Goal: Complete application form: Complete application form

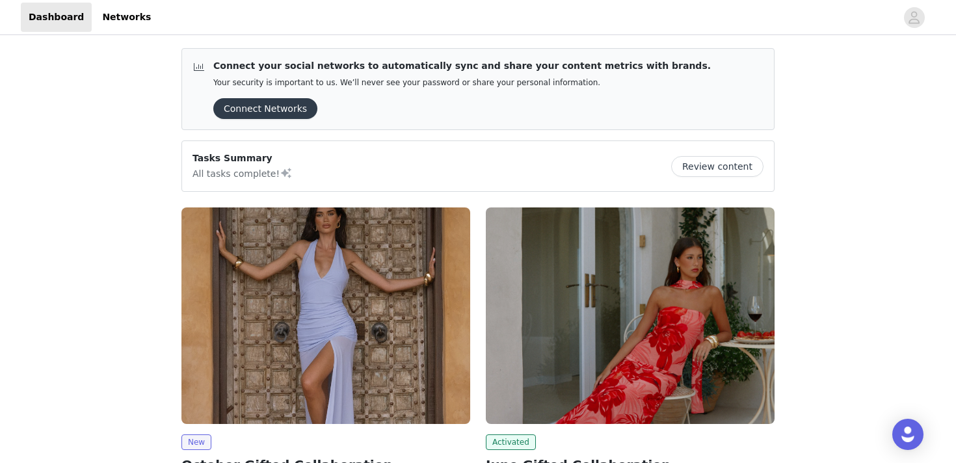
click at [245, 275] on img at bounding box center [325, 315] width 289 height 216
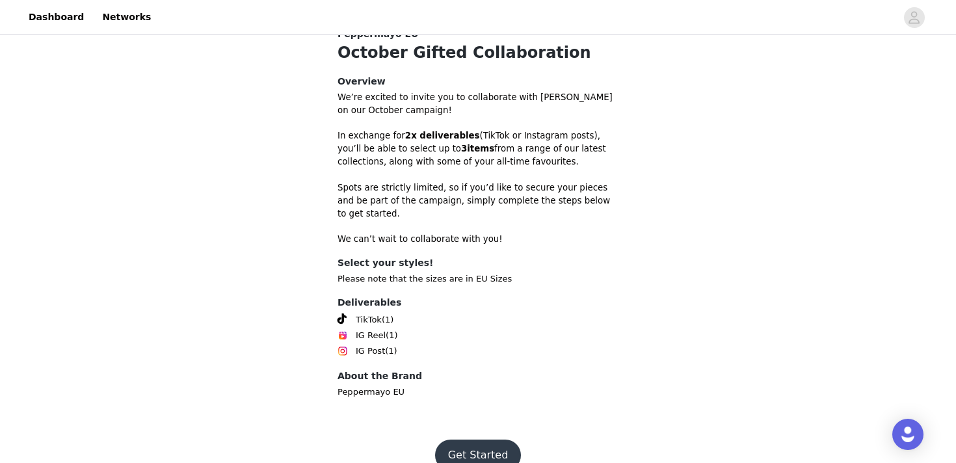
scroll to position [369, 0]
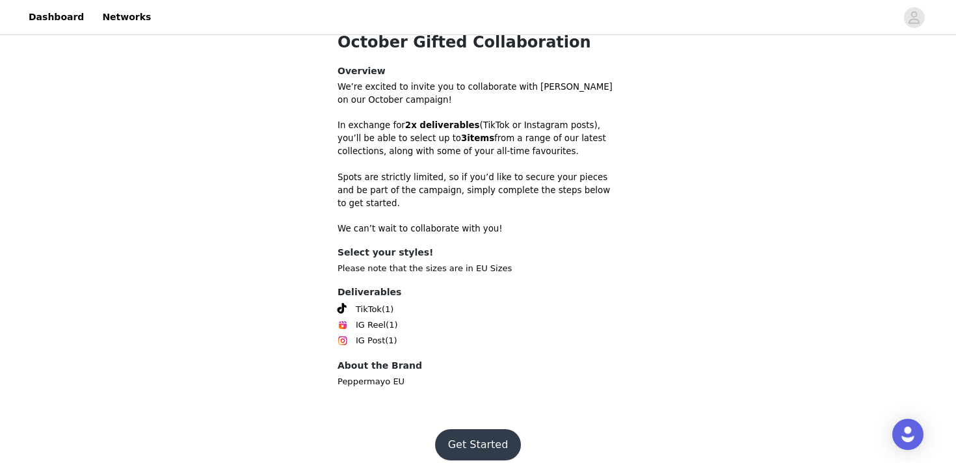
click at [480, 432] on button "Get Started" at bounding box center [478, 444] width 86 height 31
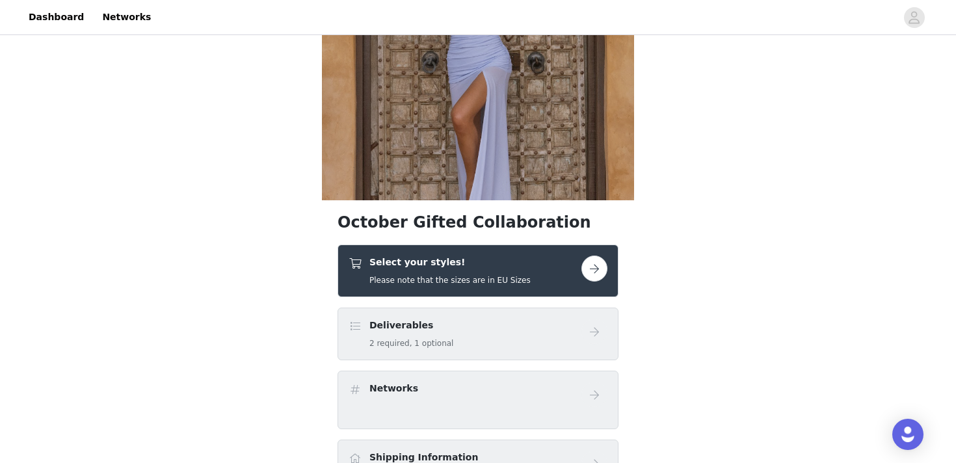
scroll to position [151, 0]
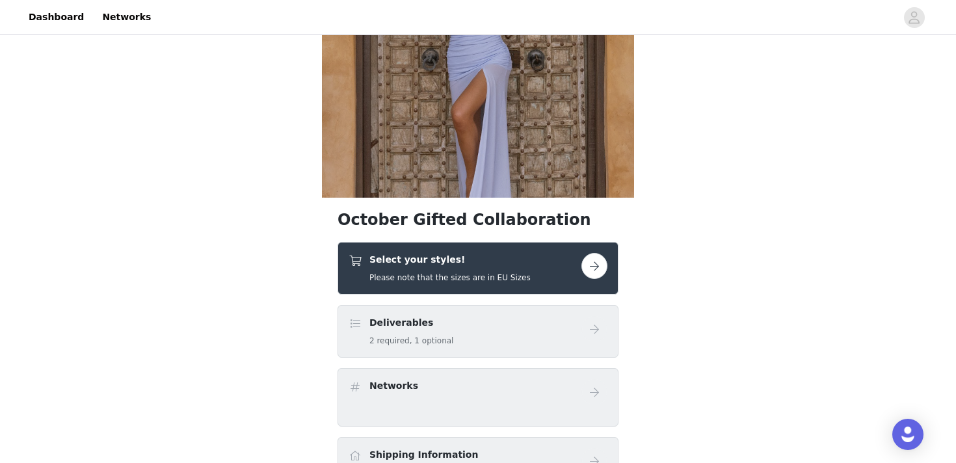
click at [592, 266] on button "button" at bounding box center [594, 266] width 26 height 26
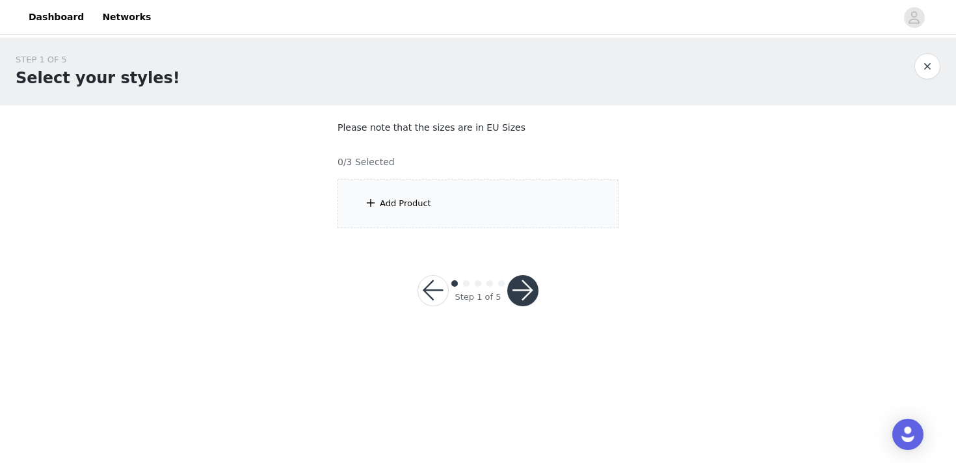
click at [408, 213] on div "Add Product" at bounding box center [477, 203] width 281 height 49
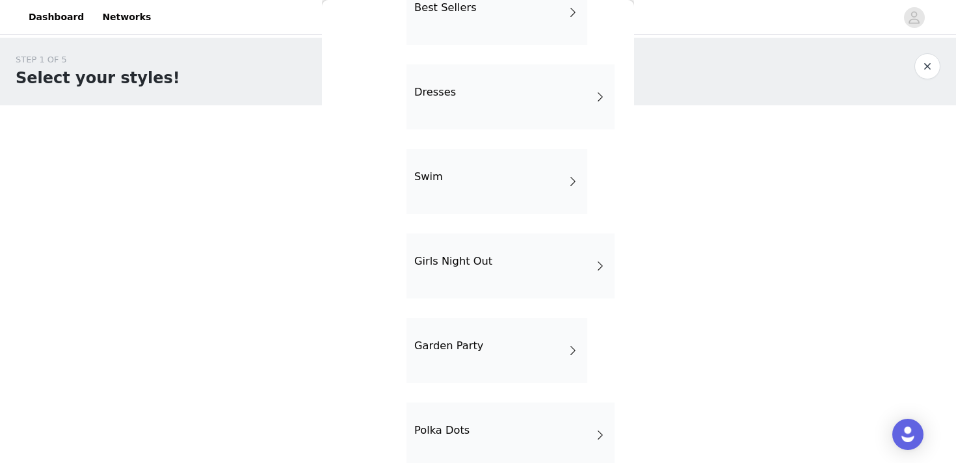
scroll to position [269, 0]
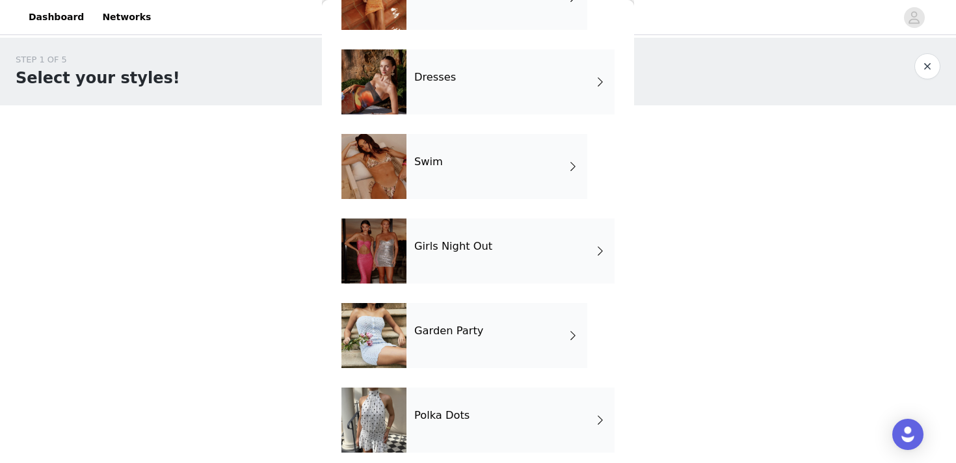
click at [467, 107] on div "Dresses" at bounding box center [510, 81] width 208 height 65
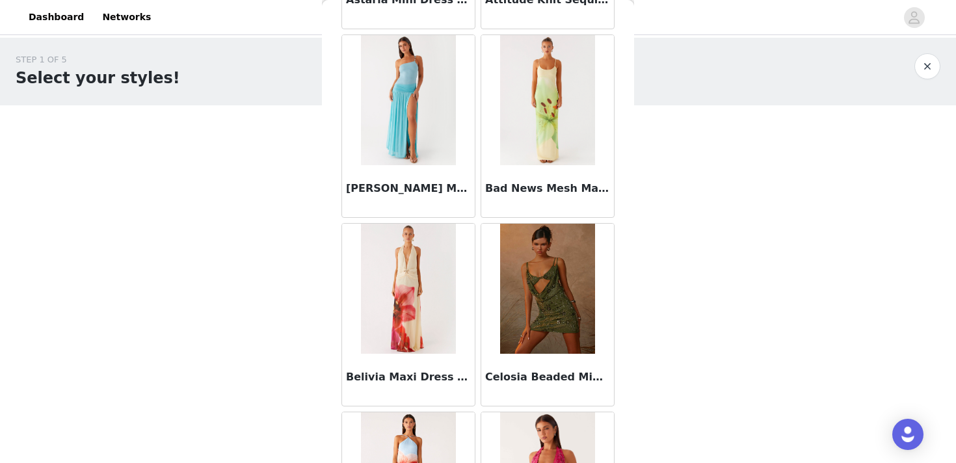
scroll to position [410, 0]
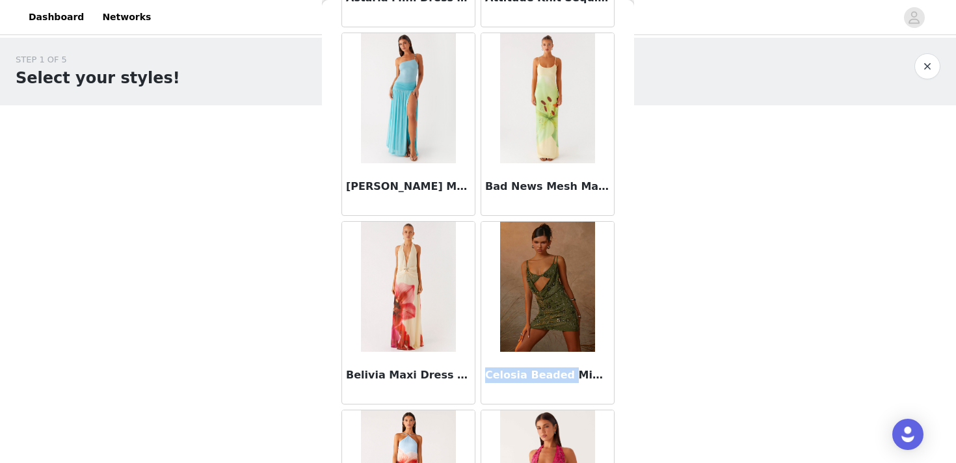
drag, startPoint x: 486, startPoint y: 374, endPoint x: 565, endPoint y: 371, distance: 78.7
click at [565, 371] on h3 "Celosia Beaded Mini Dress - Khaki" at bounding box center [547, 375] width 125 height 16
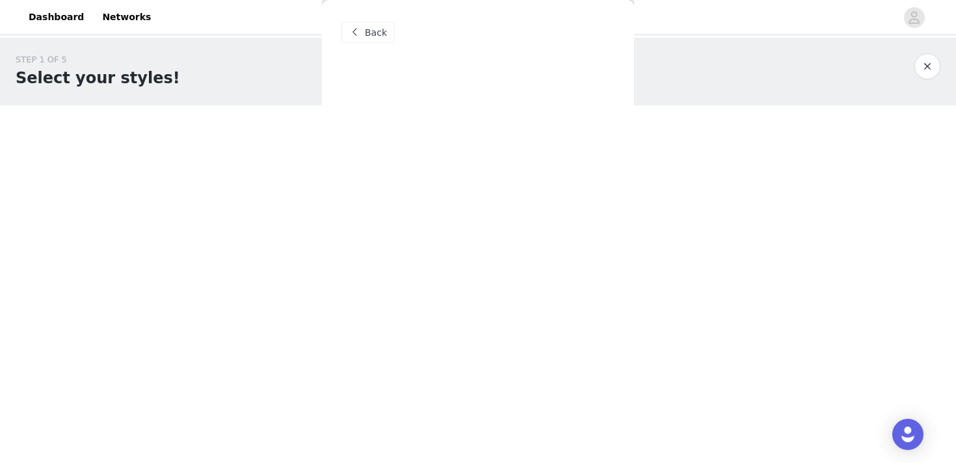
scroll to position [0, 0]
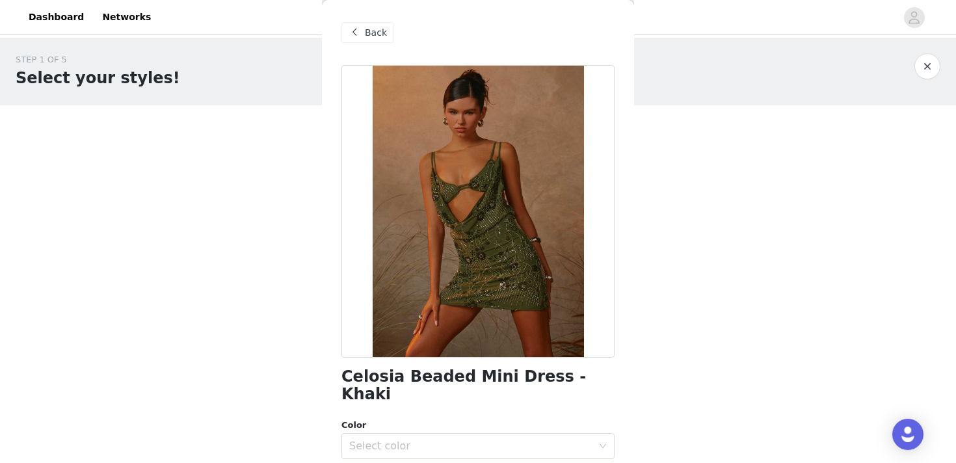
click at [372, 27] on span "Back" at bounding box center [376, 33] width 22 height 14
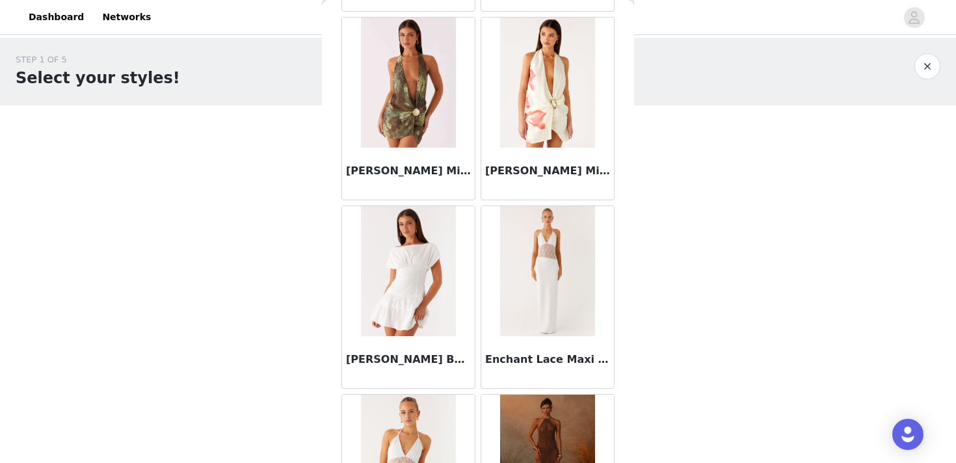
scroll to position [1526, 0]
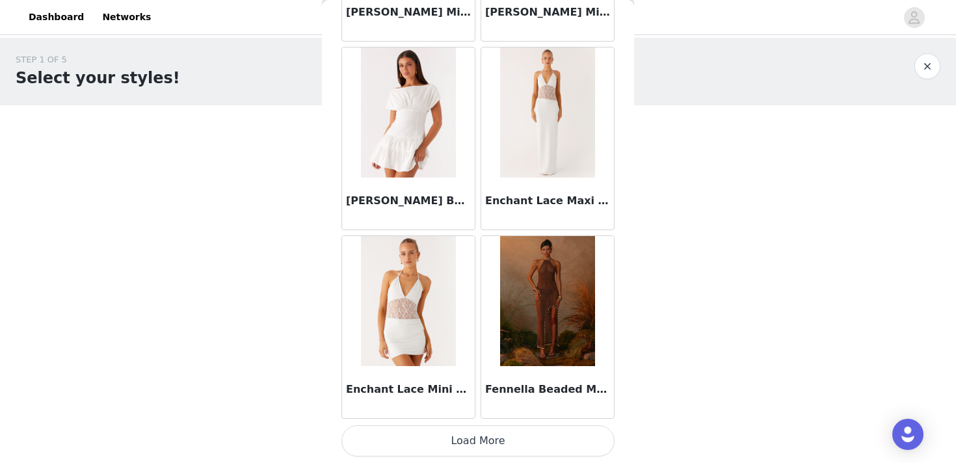
click at [434, 437] on button "Load More" at bounding box center [477, 440] width 273 height 31
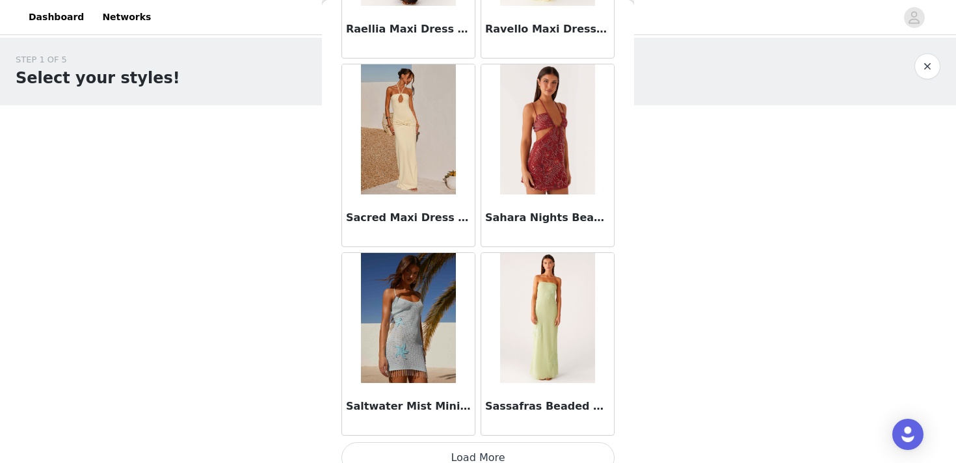
scroll to position [3411, 0]
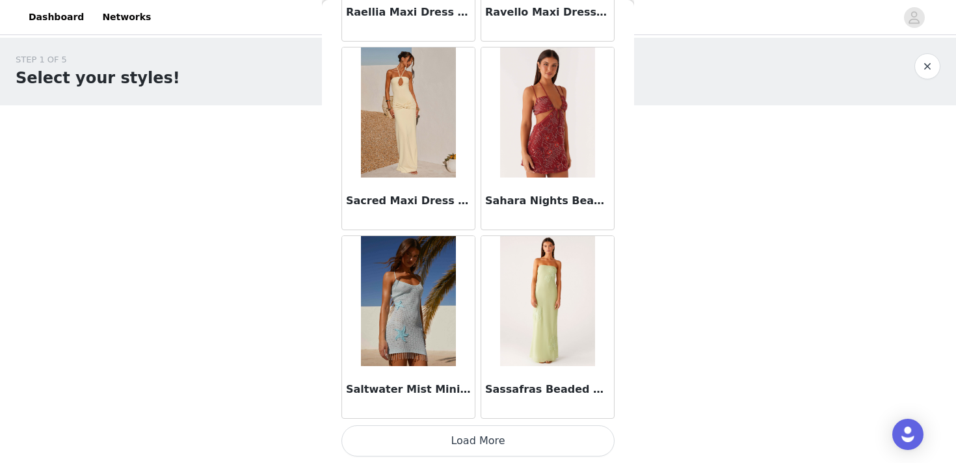
click at [458, 441] on button "Load More" at bounding box center [477, 440] width 273 height 31
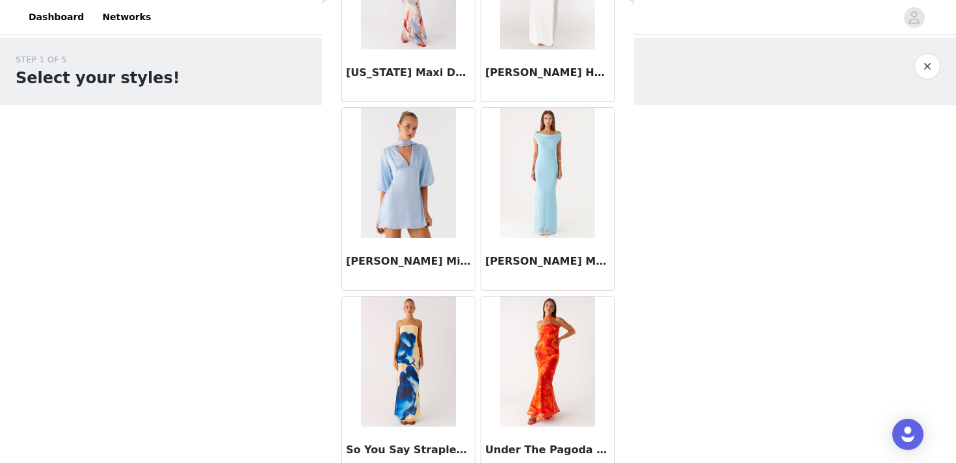
scroll to position [5297, 0]
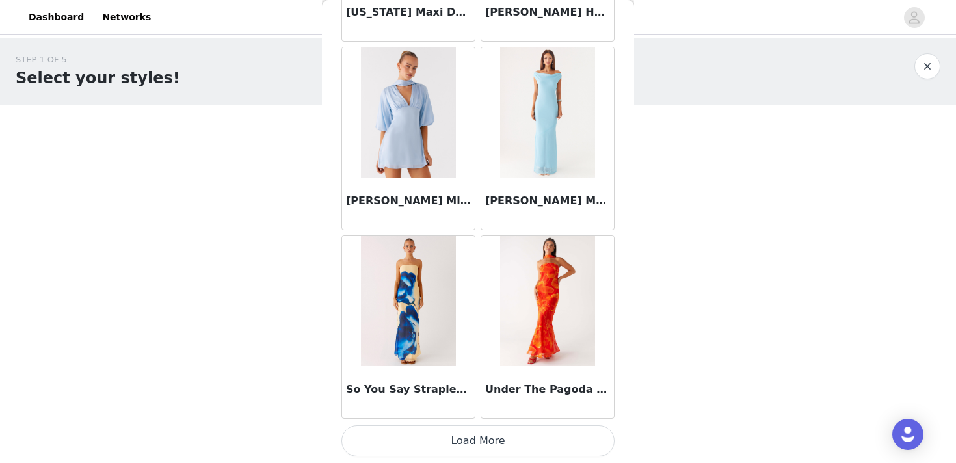
click at [447, 447] on button "Load More" at bounding box center [477, 440] width 273 height 31
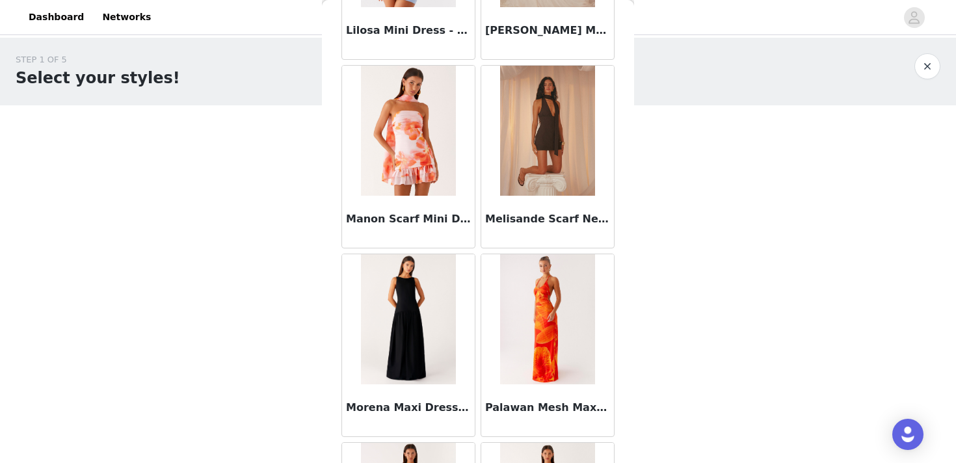
scroll to position [0, 0]
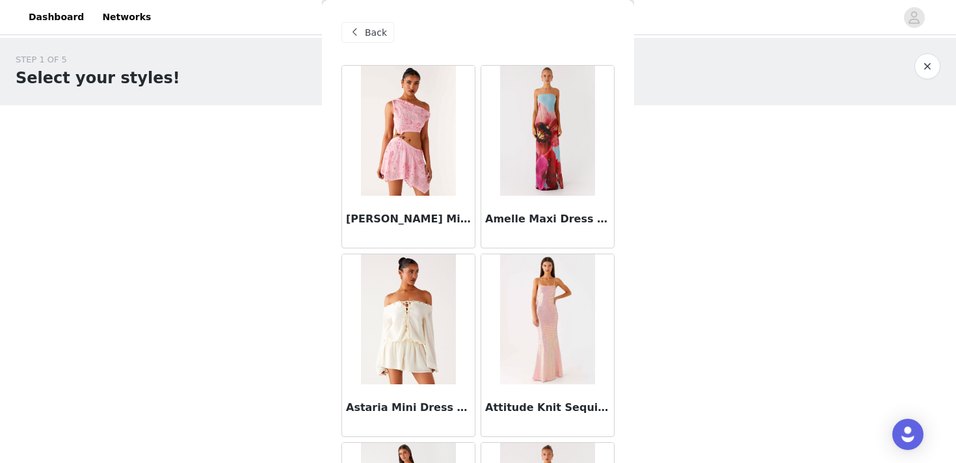
click at [352, 30] on span at bounding box center [354, 33] width 16 height 16
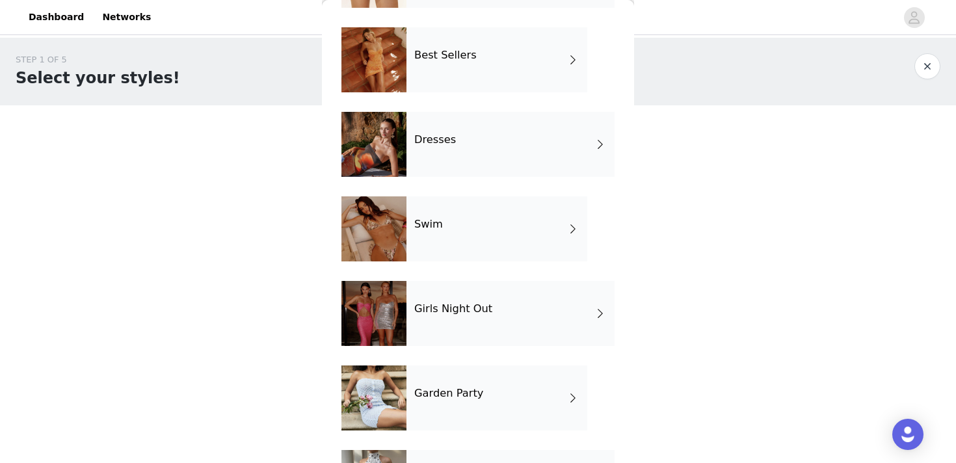
scroll to position [209, 0]
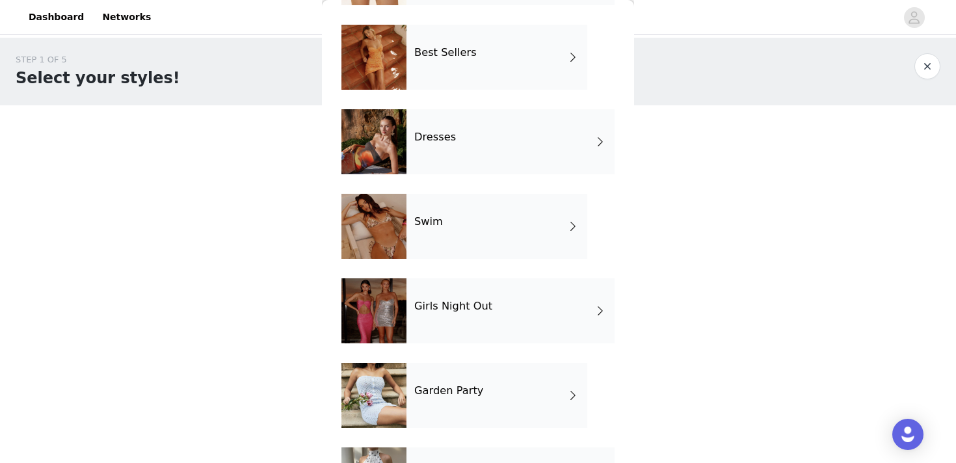
click at [458, 302] on h4 "Girls Night Out" at bounding box center [453, 306] width 78 height 12
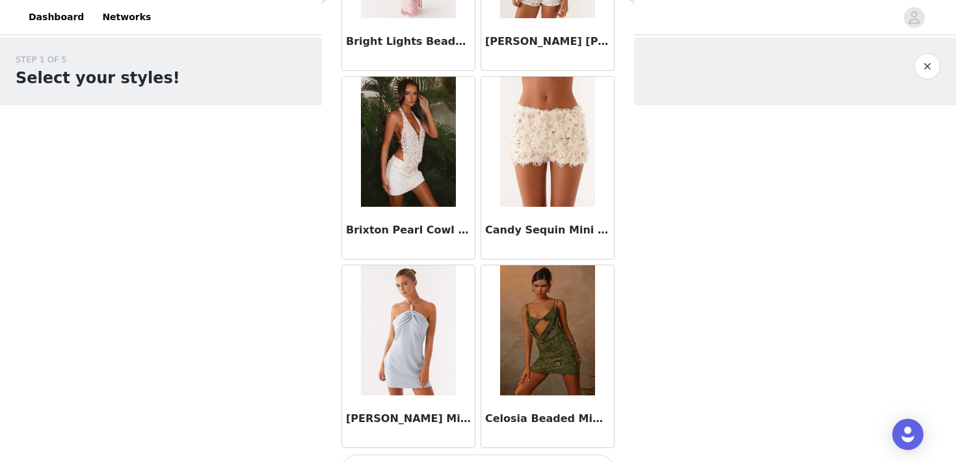
scroll to position [1526, 0]
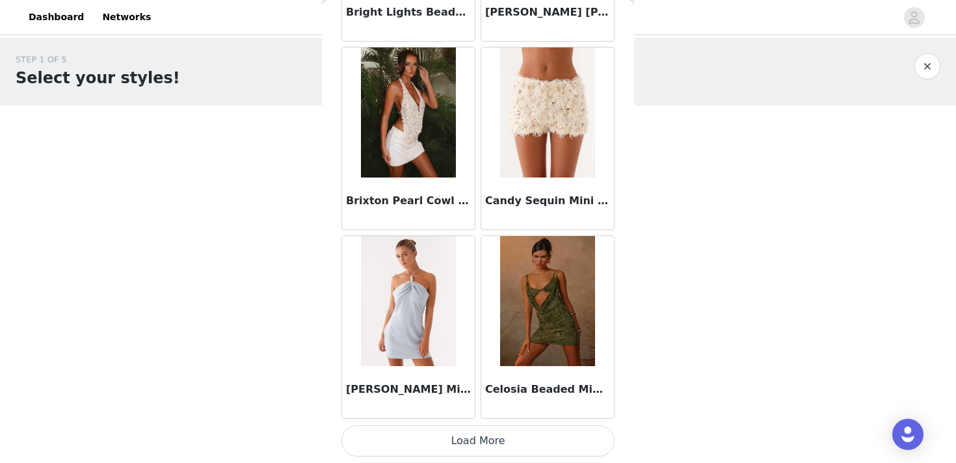
click at [465, 439] on button "Load More" at bounding box center [477, 440] width 273 height 31
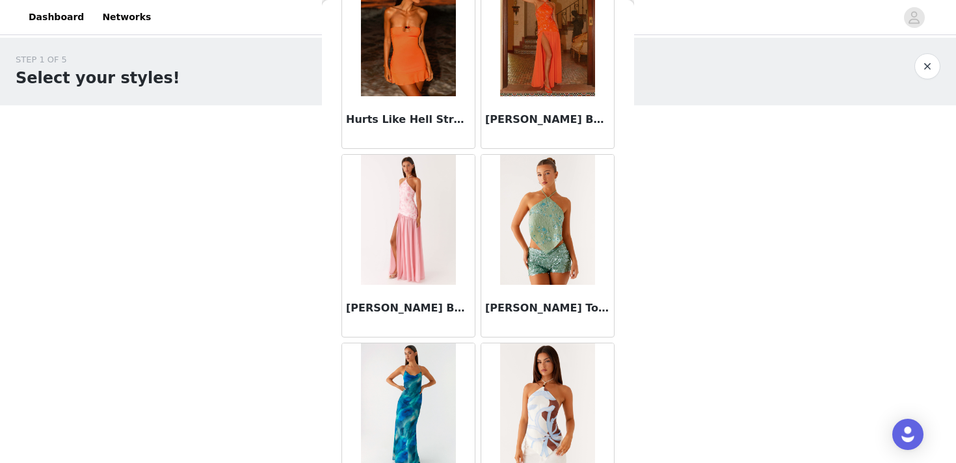
scroll to position [3411, 0]
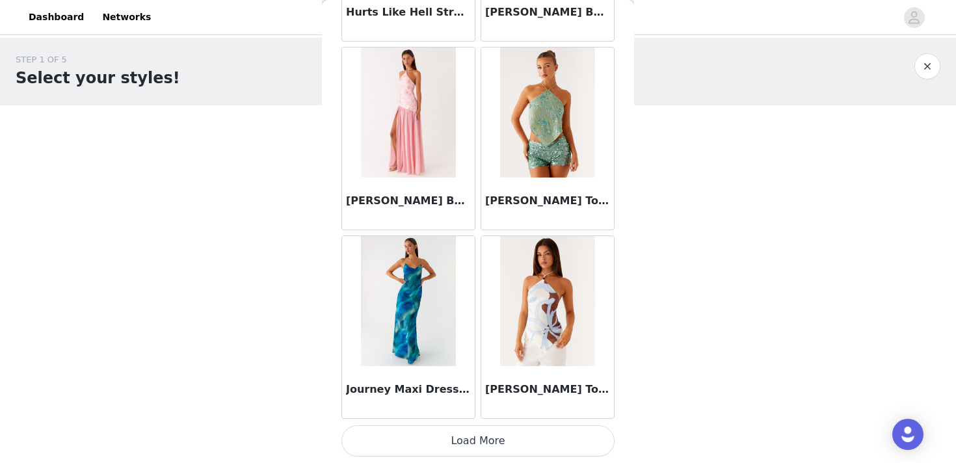
click at [439, 442] on button "Load More" at bounding box center [477, 440] width 273 height 31
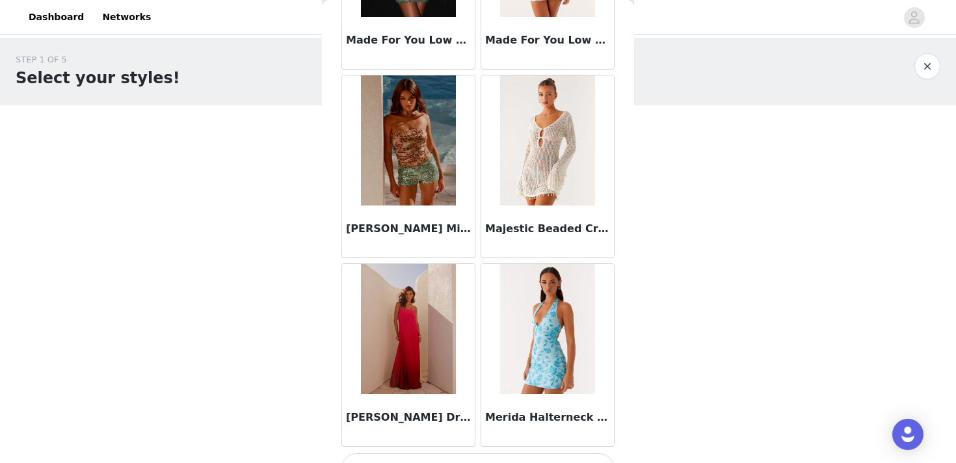
scroll to position [5297, 0]
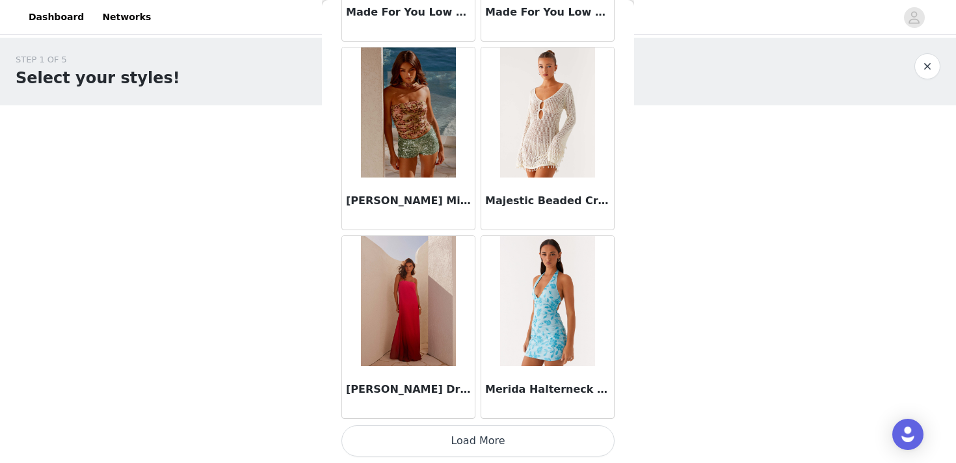
click at [462, 444] on button "Load More" at bounding box center [477, 440] width 273 height 31
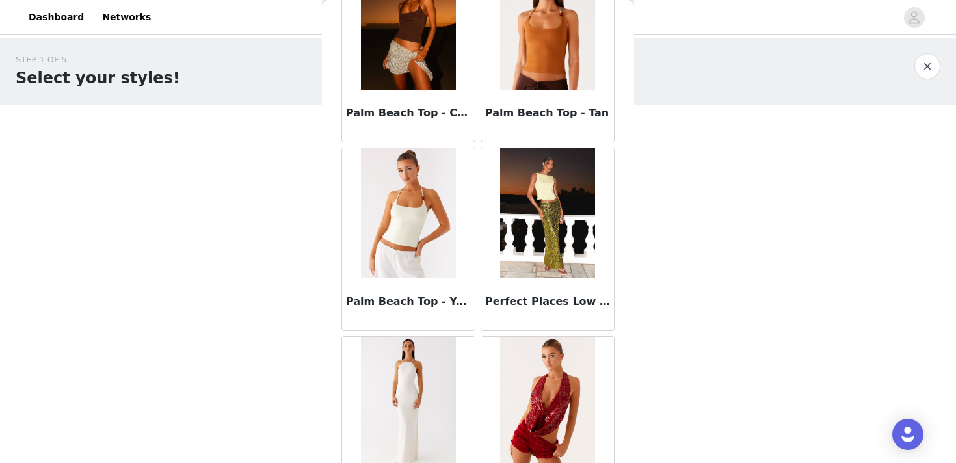
scroll to position [7182, 0]
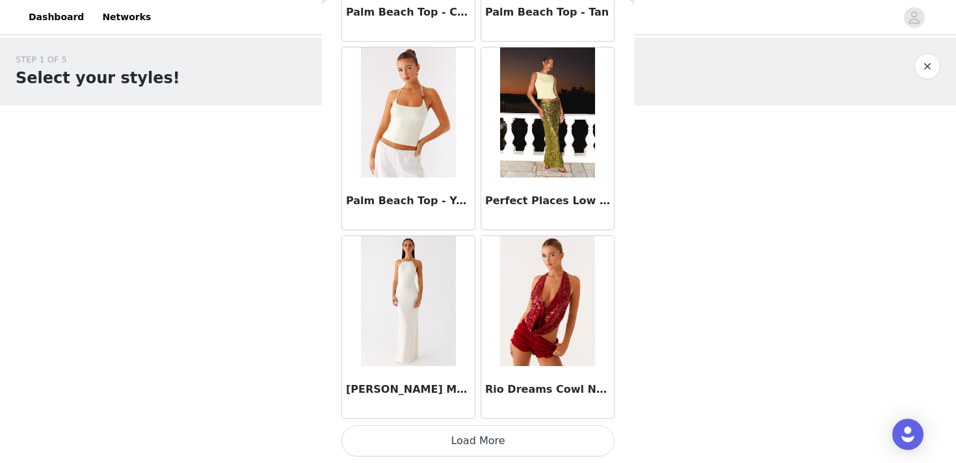
click at [508, 441] on button "Load More" at bounding box center [477, 440] width 273 height 31
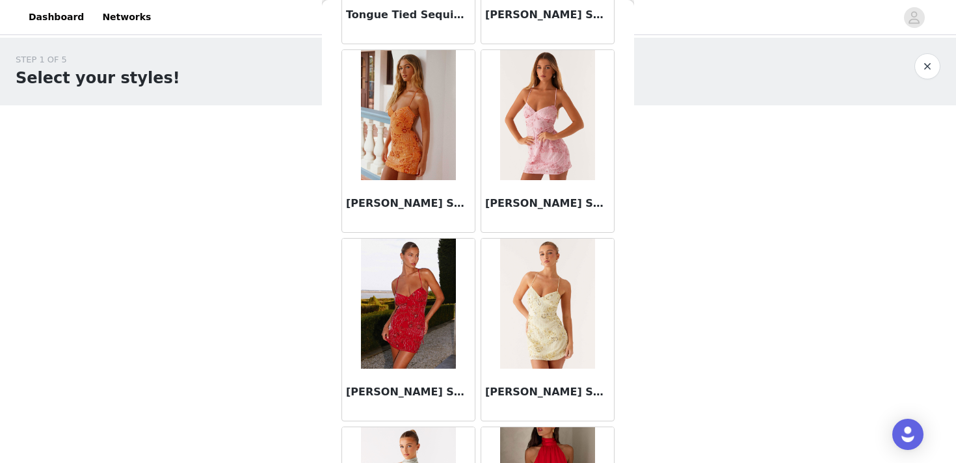
scroll to position [8687, 0]
click at [920, 64] on button "button" at bounding box center [927, 66] width 26 height 26
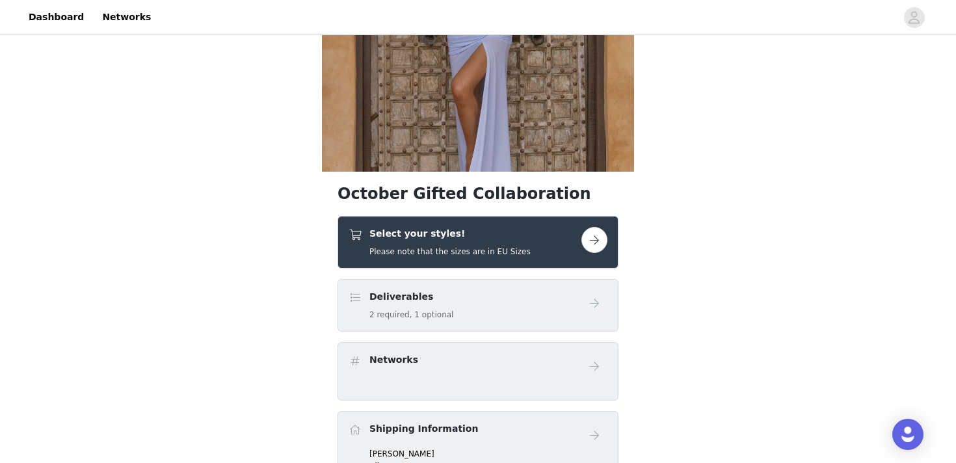
scroll to position [187, 0]
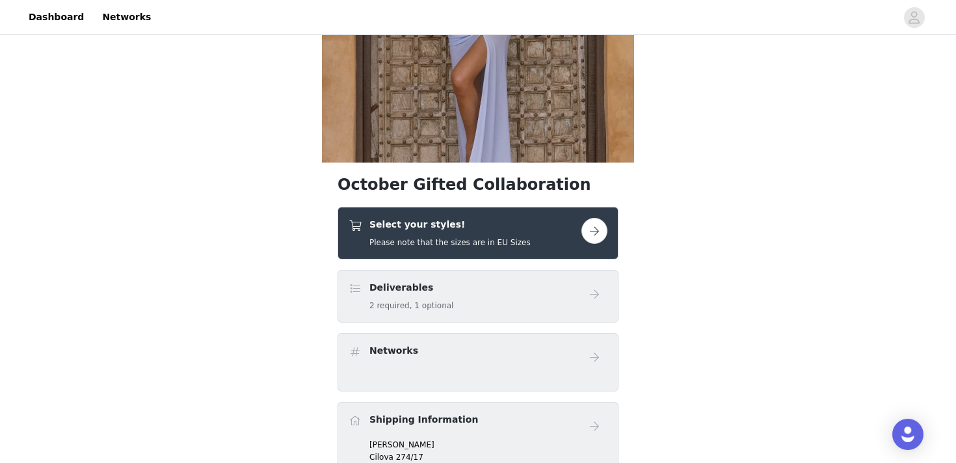
click at [605, 222] on link at bounding box center [594, 231] width 26 height 26
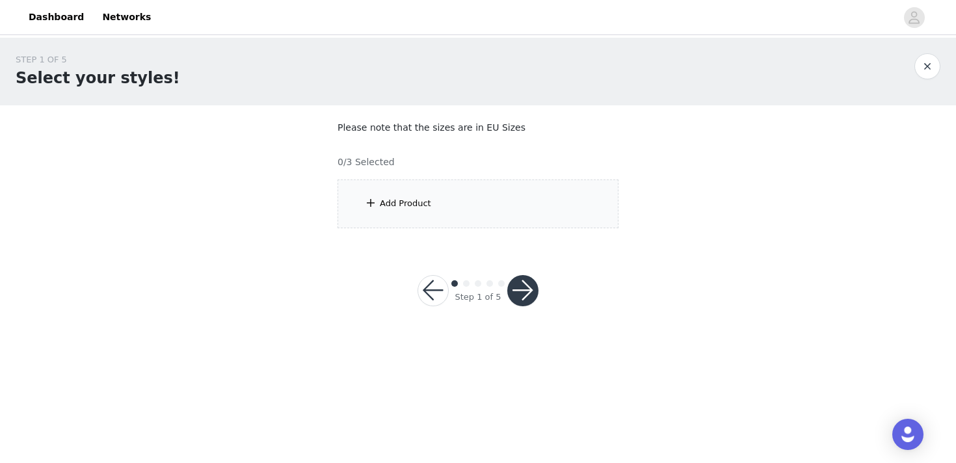
click at [575, 205] on div "Add Product" at bounding box center [477, 203] width 281 height 49
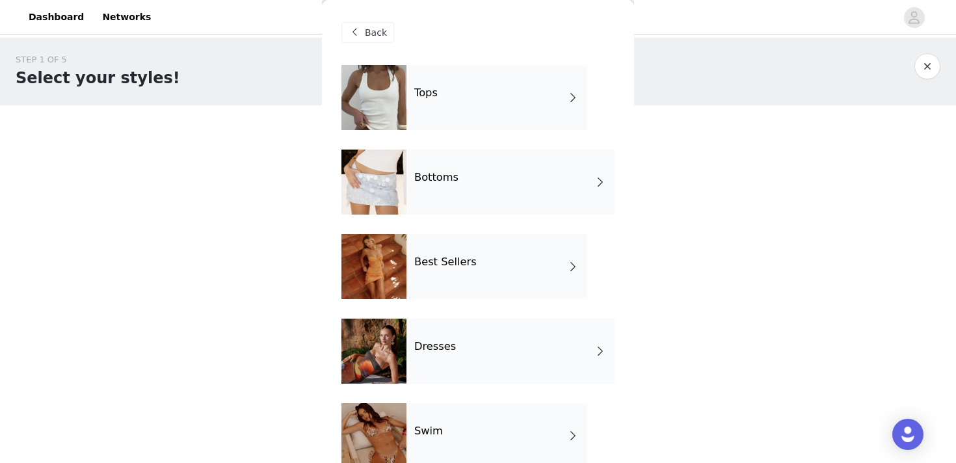
click at [424, 117] on div "Tops" at bounding box center [496, 97] width 181 height 65
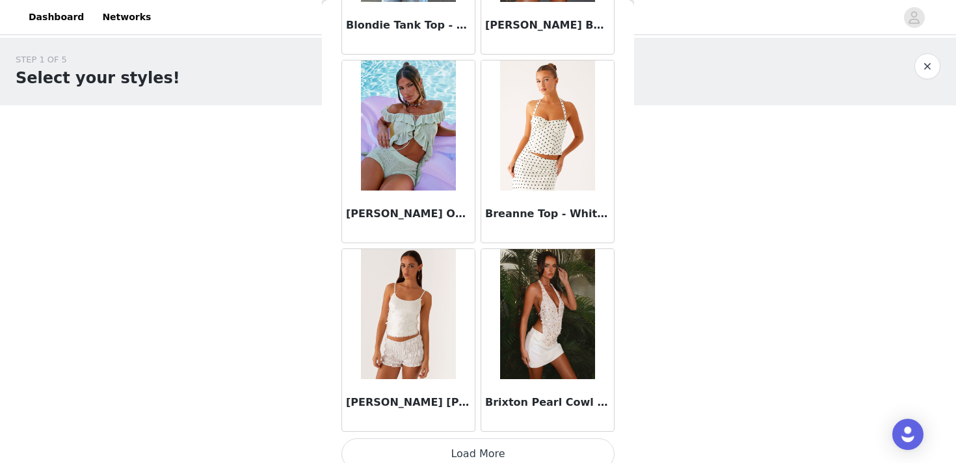
scroll to position [1526, 0]
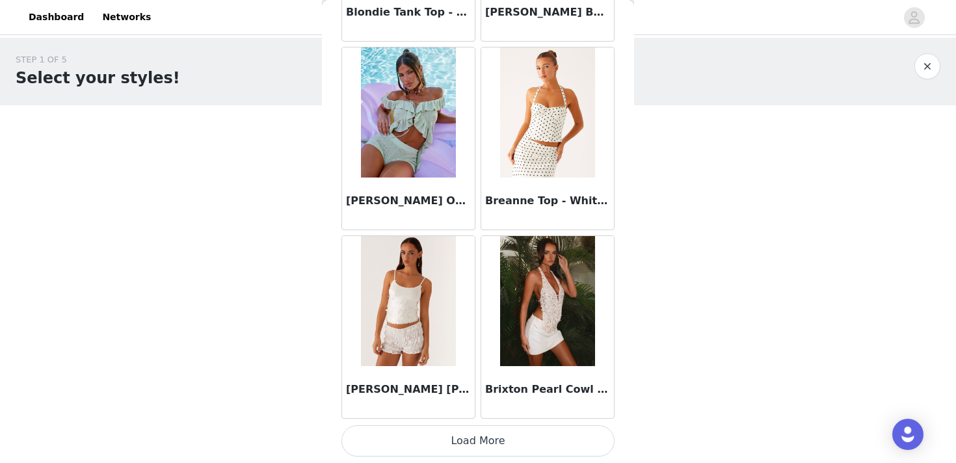
click at [474, 447] on button "Load More" at bounding box center [477, 440] width 273 height 31
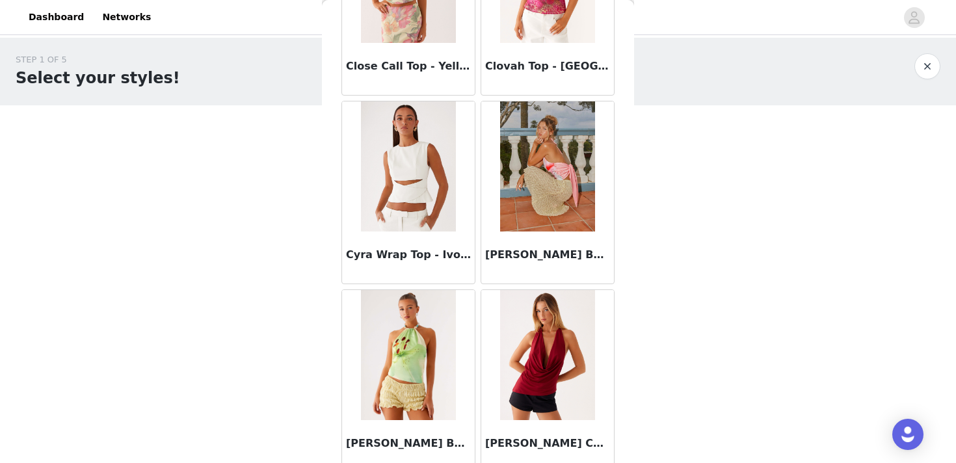
scroll to position [3411, 0]
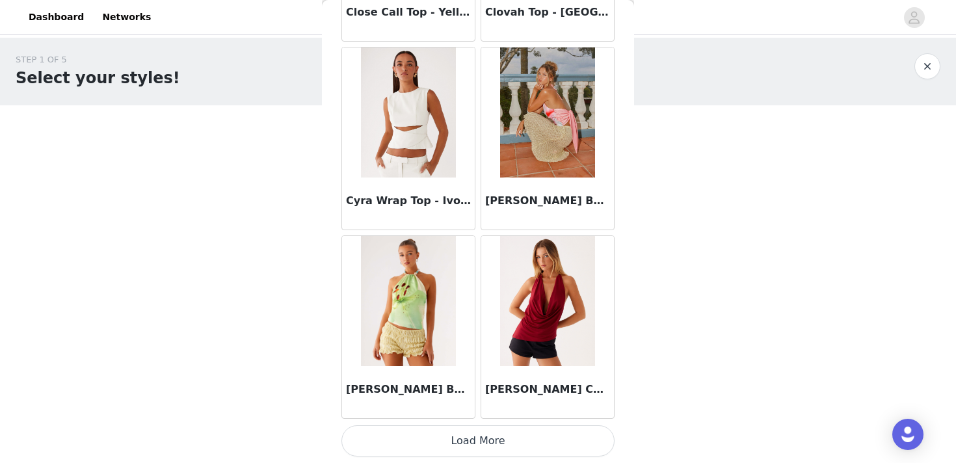
click at [493, 445] on button "Load More" at bounding box center [477, 440] width 273 height 31
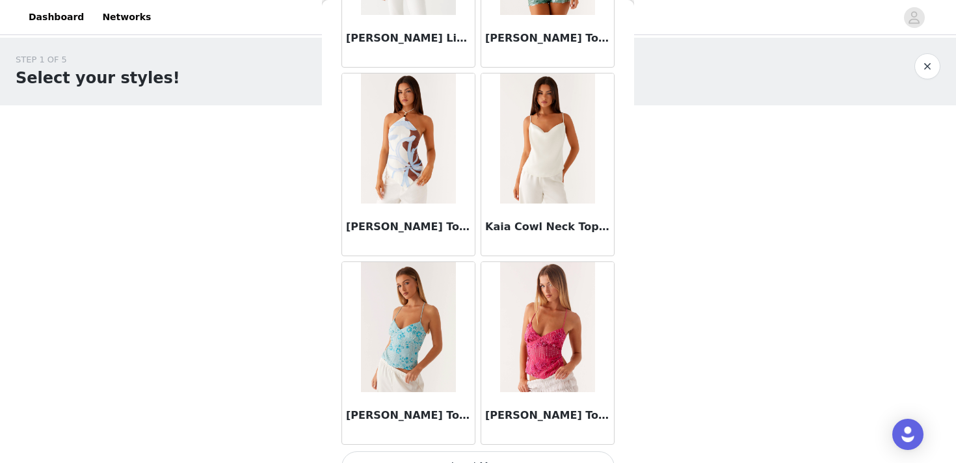
scroll to position [5297, 0]
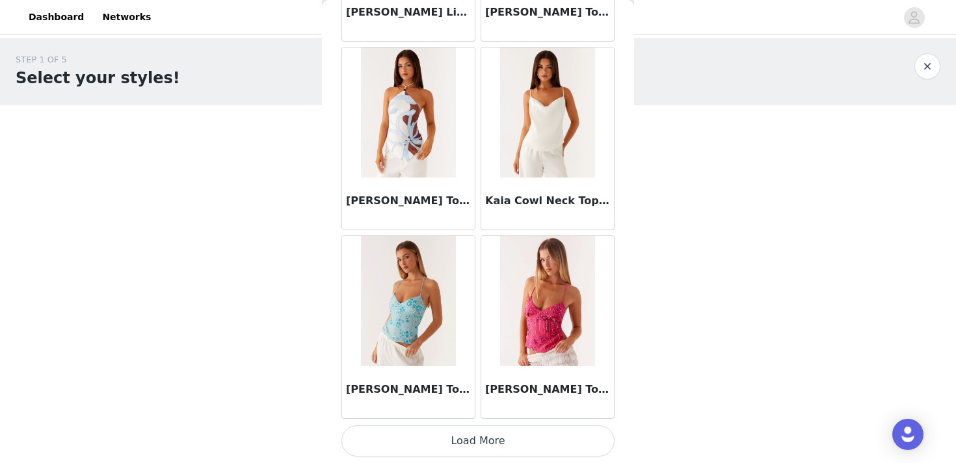
click at [482, 441] on button "Load More" at bounding box center [477, 440] width 273 height 31
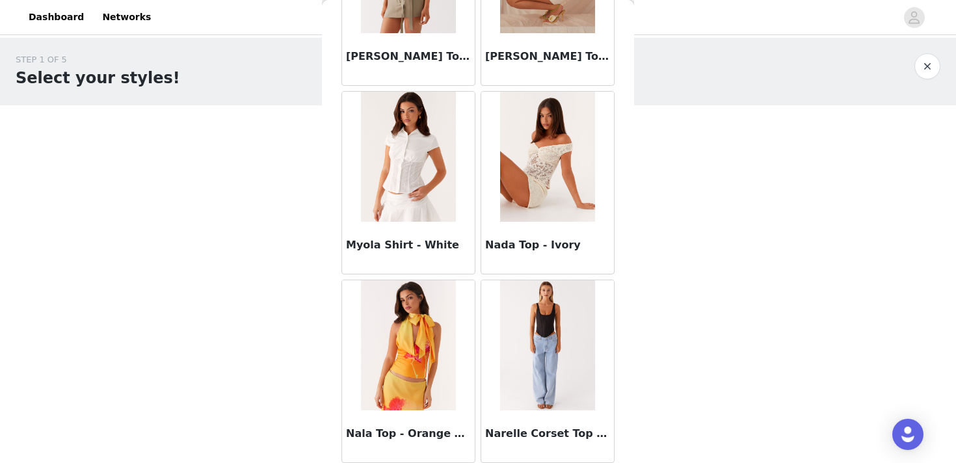
scroll to position [7182, 0]
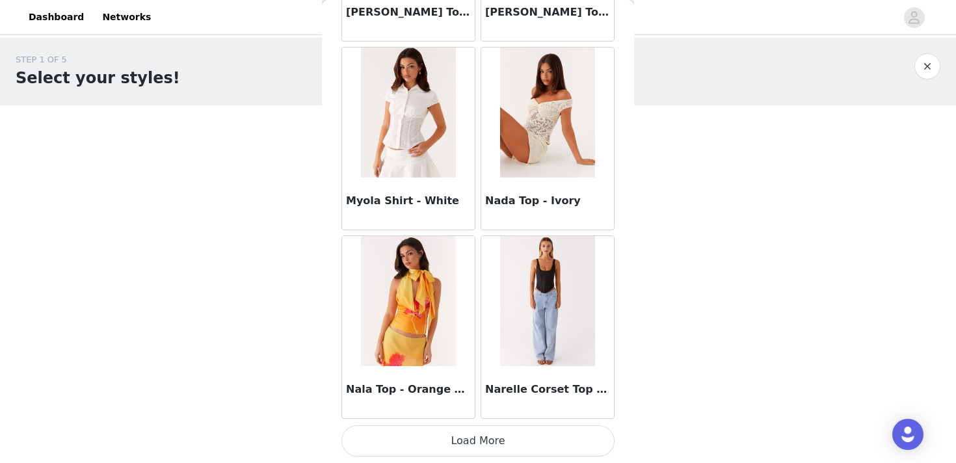
click at [518, 443] on button "Load More" at bounding box center [477, 440] width 273 height 31
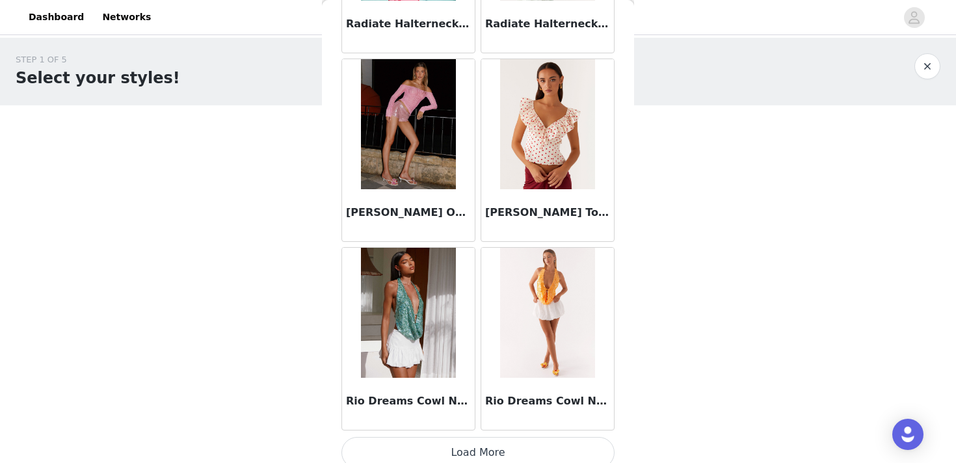
scroll to position [9067, 0]
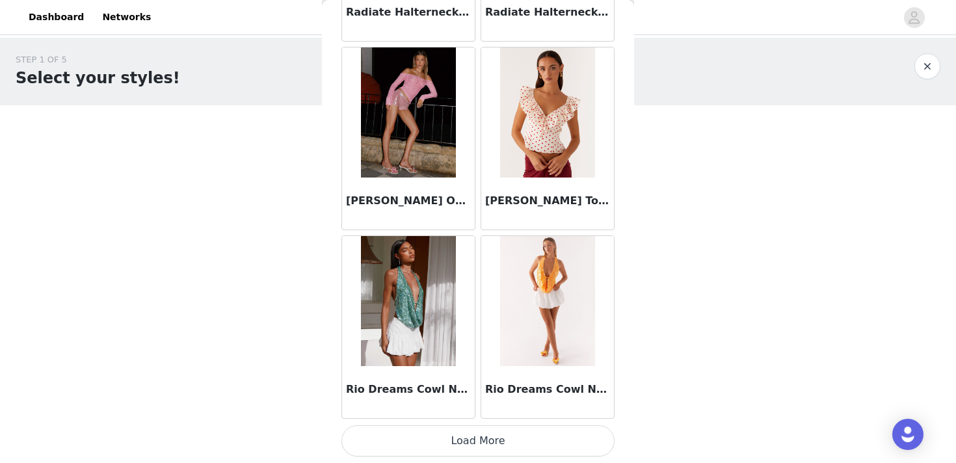
click at [448, 445] on button "Load More" at bounding box center [477, 440] width 273 height 31
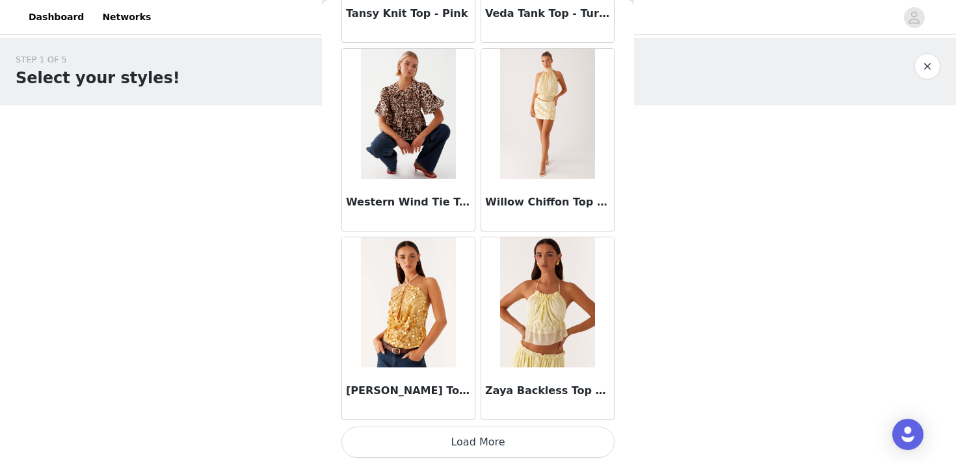
scroll to position [10952, 0]
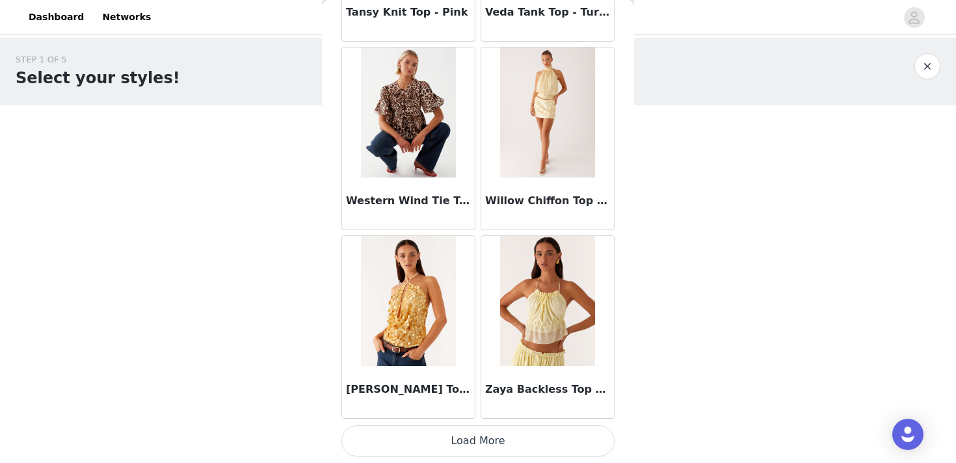
click at [487, 439] on button "Load More" at bounding box center [477, 440] width 273 height 31
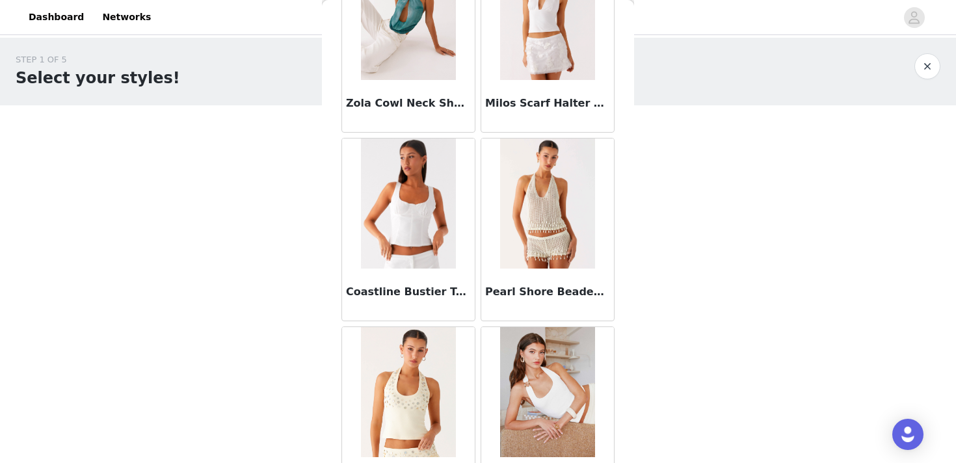
scroll to position [11476, 0]
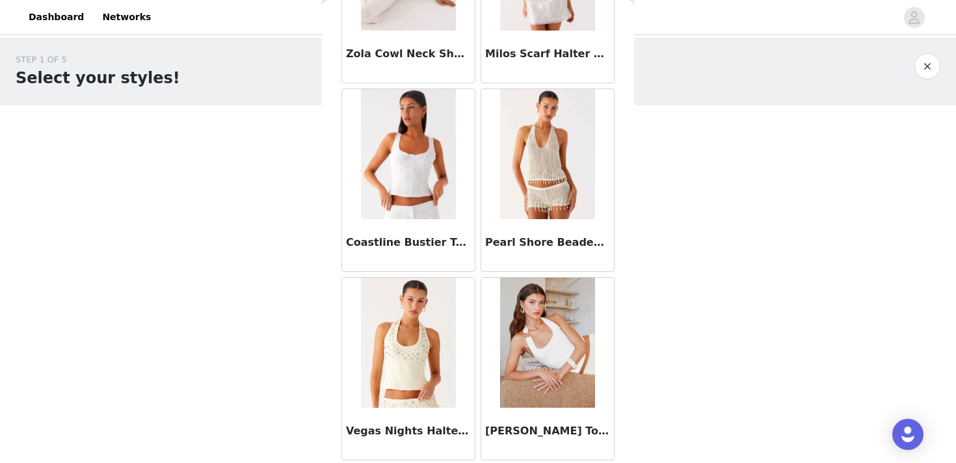
click at [928, 66] on button "button" at bounding box center [927, 66] width 26 height 26
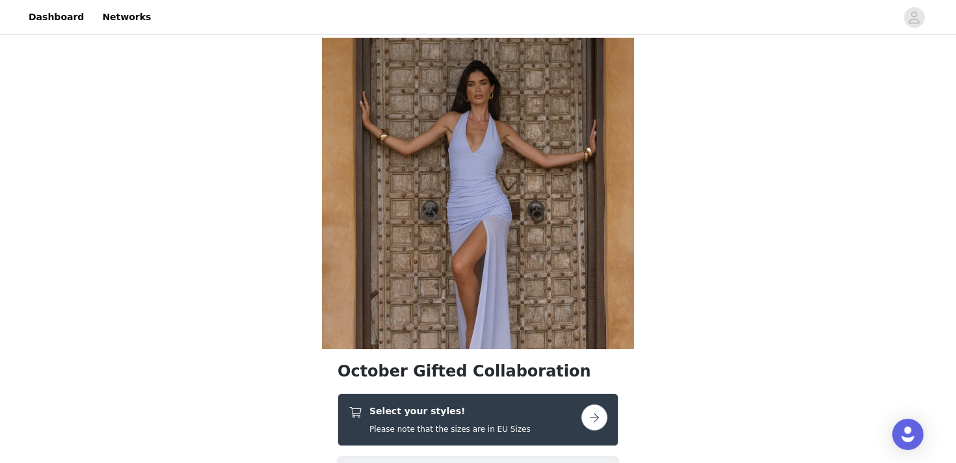
scroll to position [123, 0]
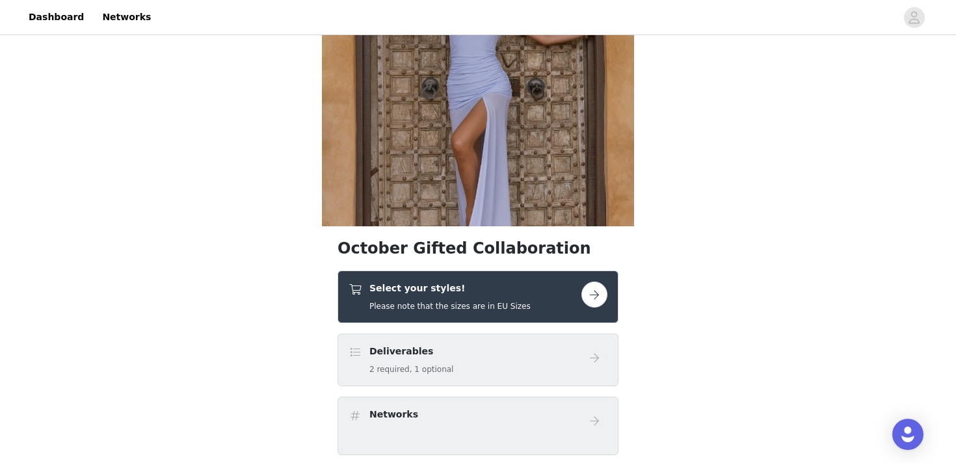
click at [593, 291] on button "button" at bounding box center [594, 294] width 26 height 26
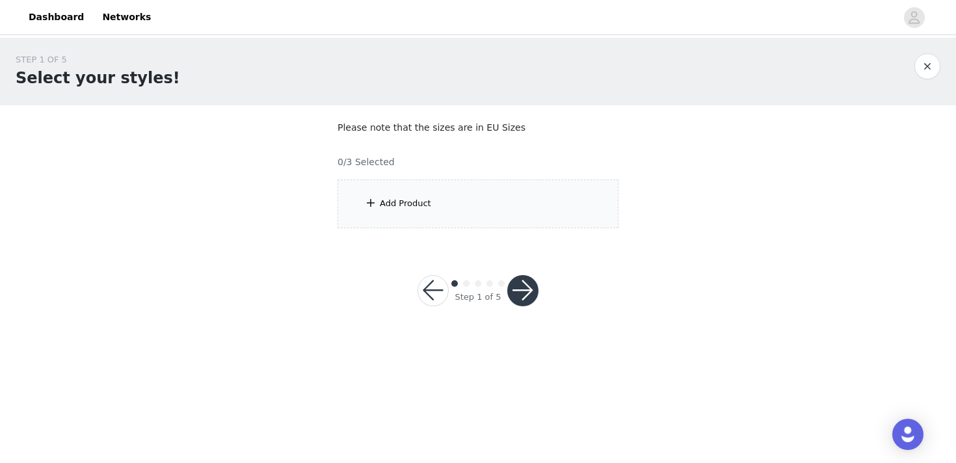
click at [503, 203] on div "Add Product" at bounding box center [477, 203] width 281 height 49
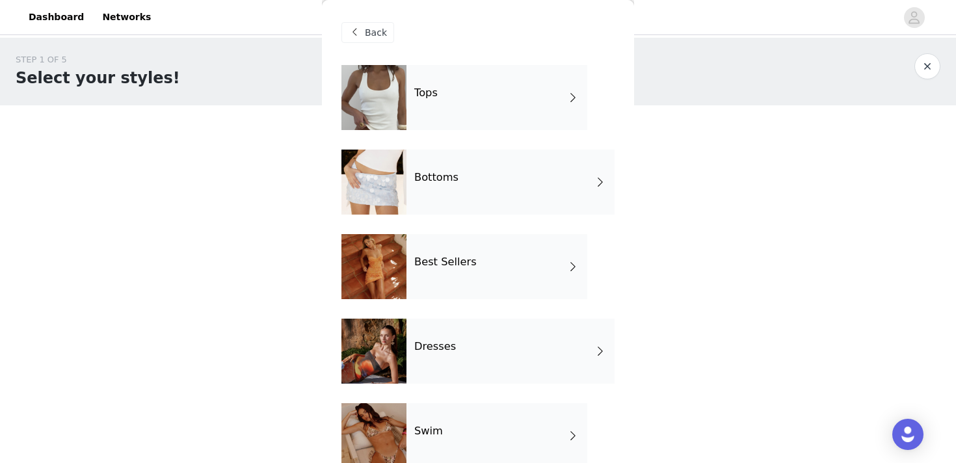
click at [471, 182] on div "Bottoms" at bounding box center [510, 182] width 208 height 65
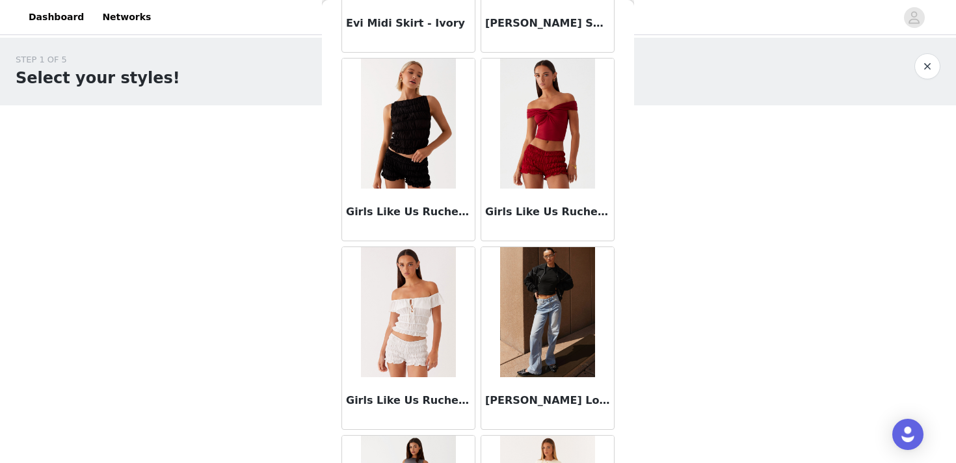
scroll to position [1526, 0]
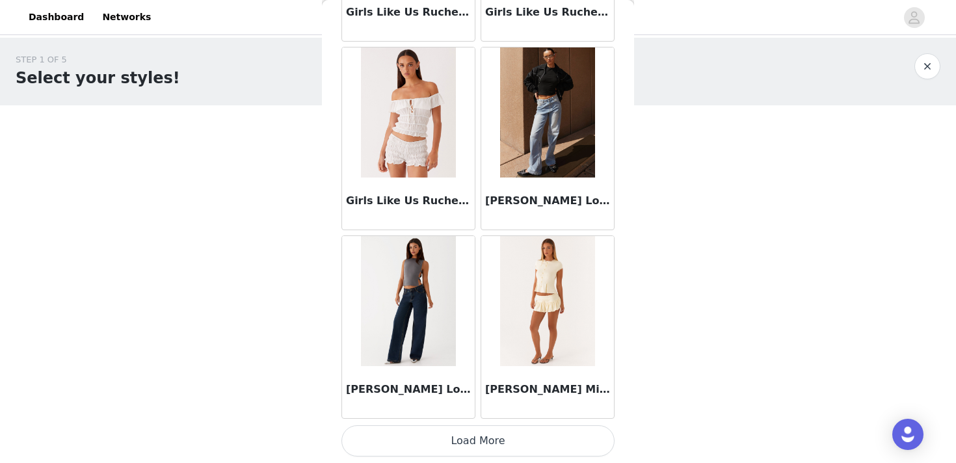
click at [484, 433] on button "Load More" at bounding box center [477, 440] width 273 height 31
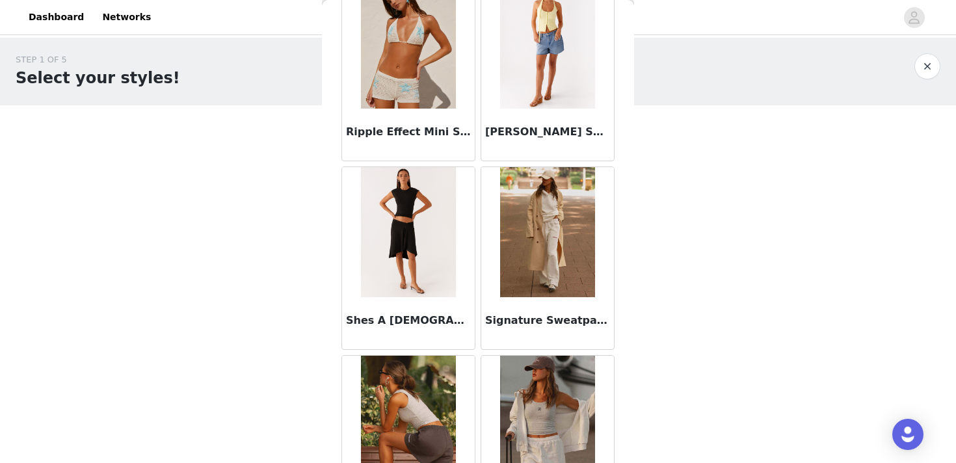
scroll to position [3411, 0]
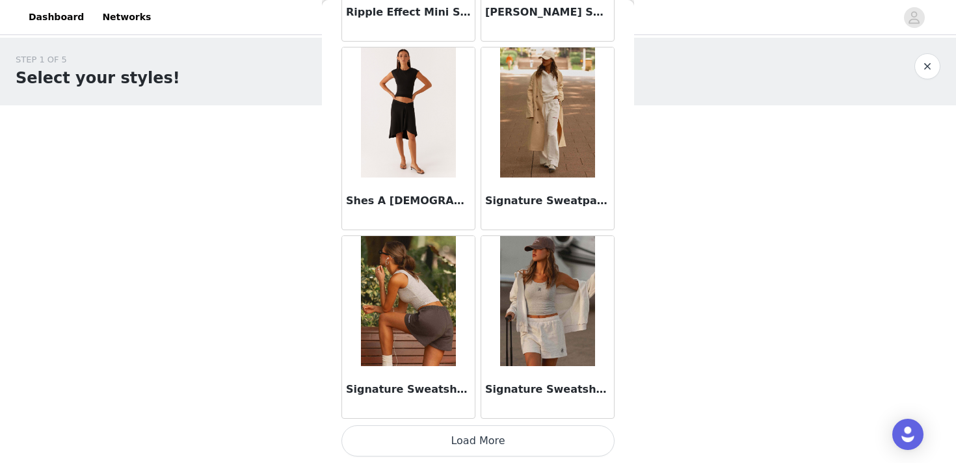
click at [504, 449] on button "Load More" at bounding box center [477, 440] width 273 height 31
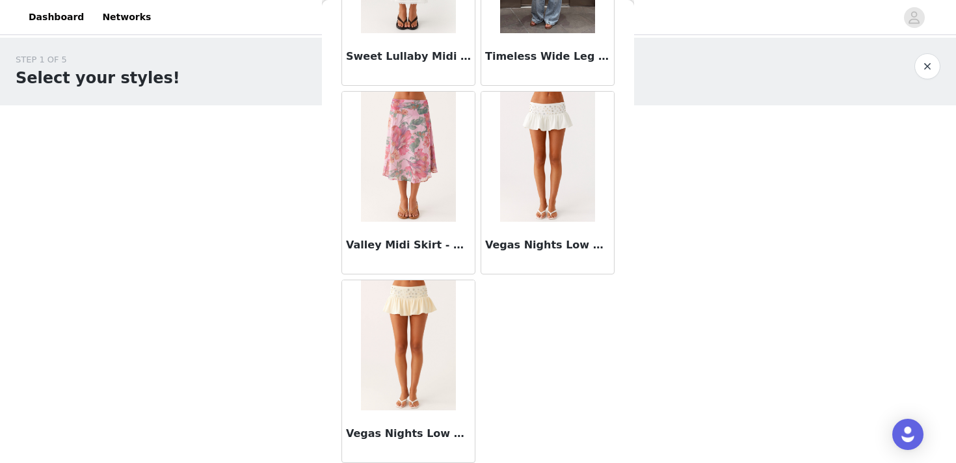
scroll to position [4124, 0]
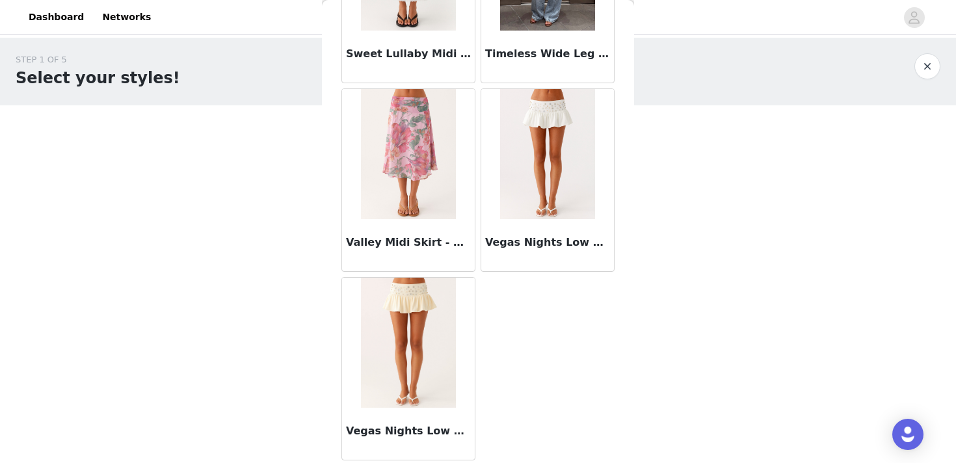
click at [932, 66] on button "button" at bounding box center [927, 66] width 26 height 26
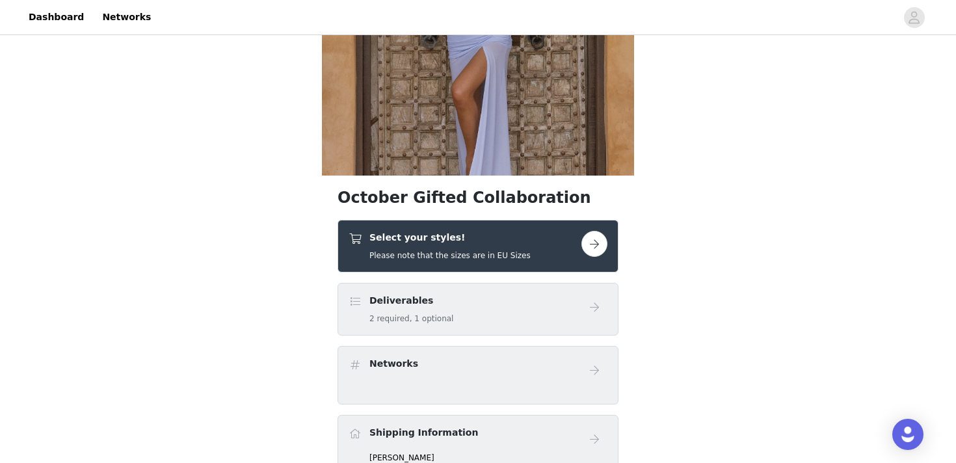
scroll to position [183, 0]
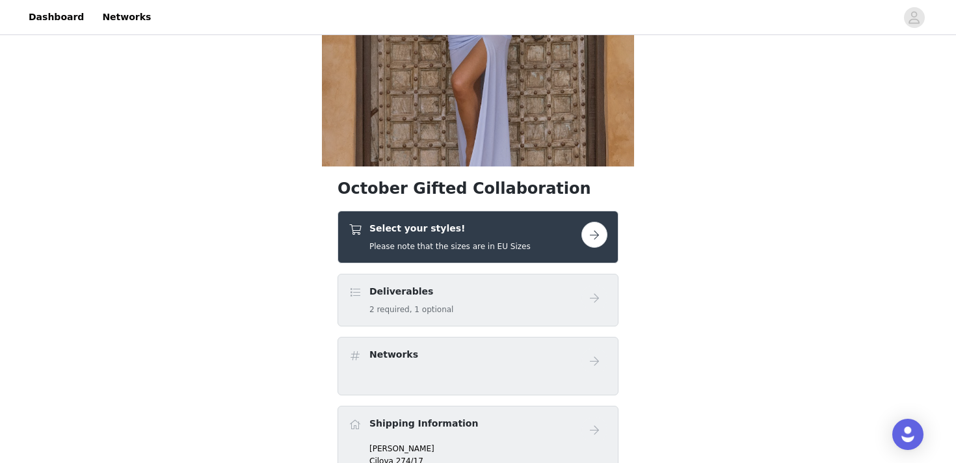
click at [499, 237] on div "Select your styles! Please note that the sizes are in EU Sizes" at bounding box center [449, 237] width 161 height 31
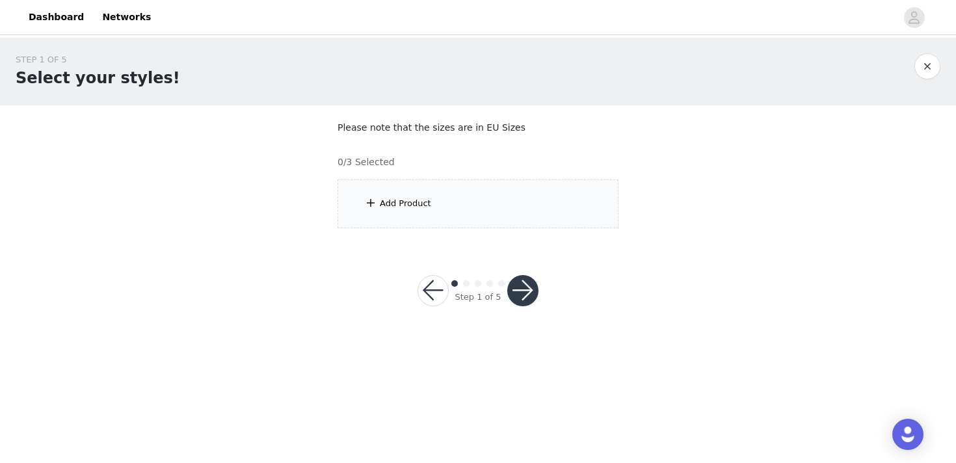
click at [486, 210] on div "Add Product" at bounding box center [477, 203] width 281 height 49
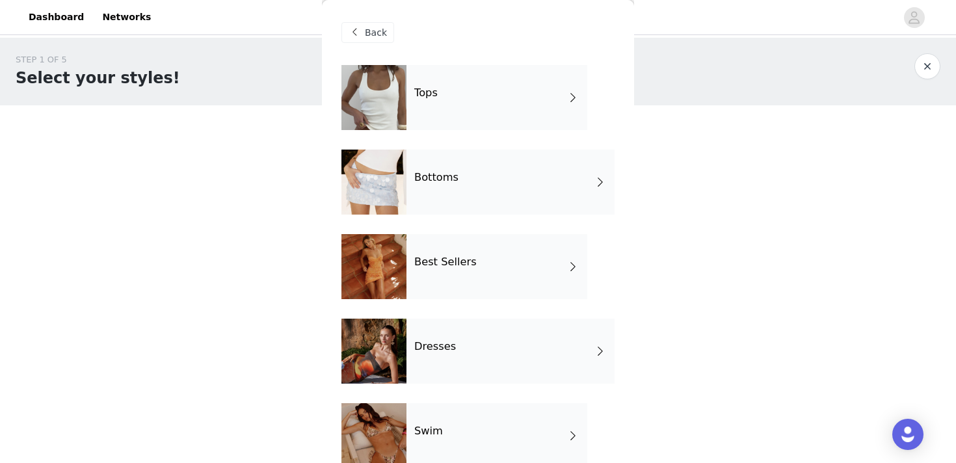
scroll to position [278, 0]
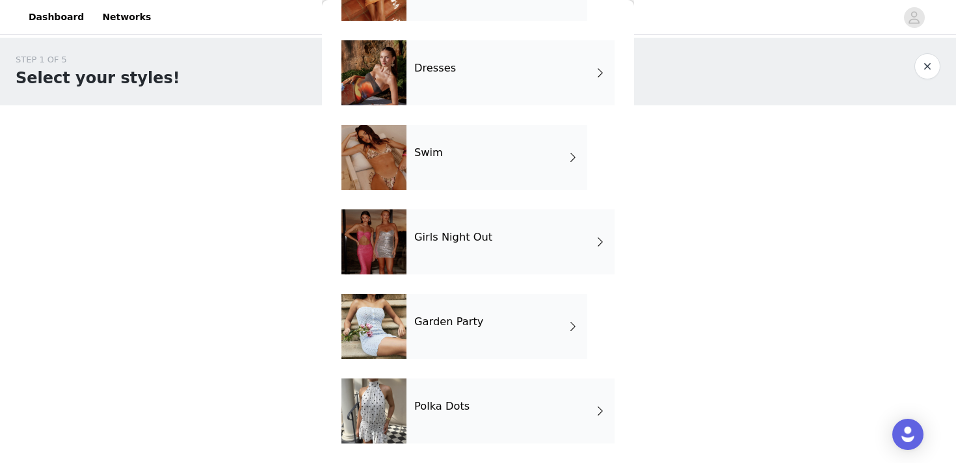
click at [465, 417] on div "Polka Dots" at bounding box center [510, 410] width 208 height 65
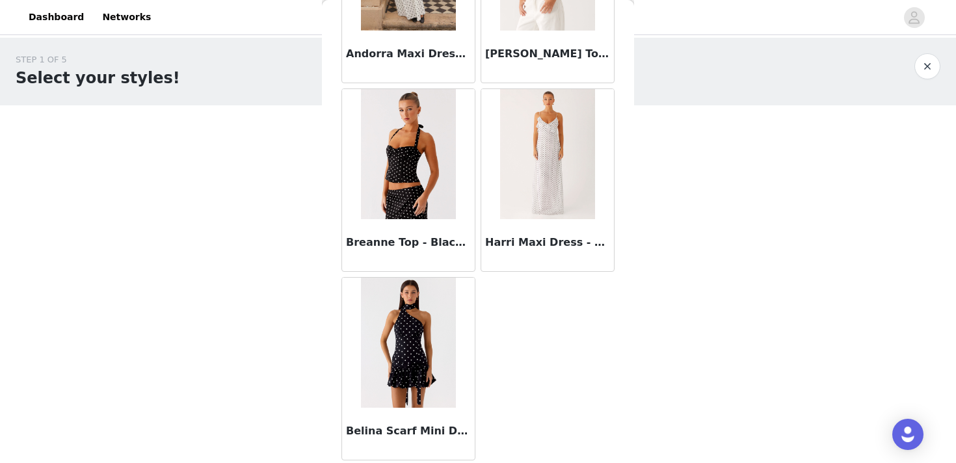
scroll to position [0, 0]
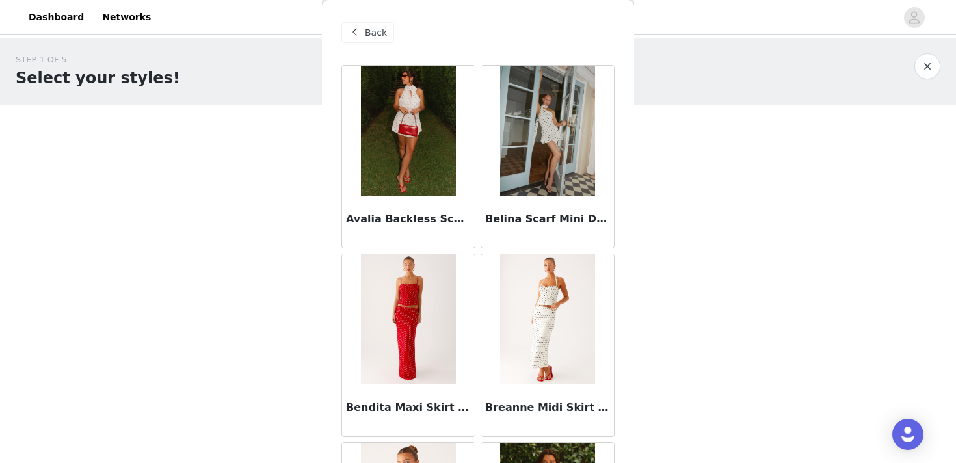
click at [368, 33] on span "Back" at bounding box center [376, 33] width 22 height 14
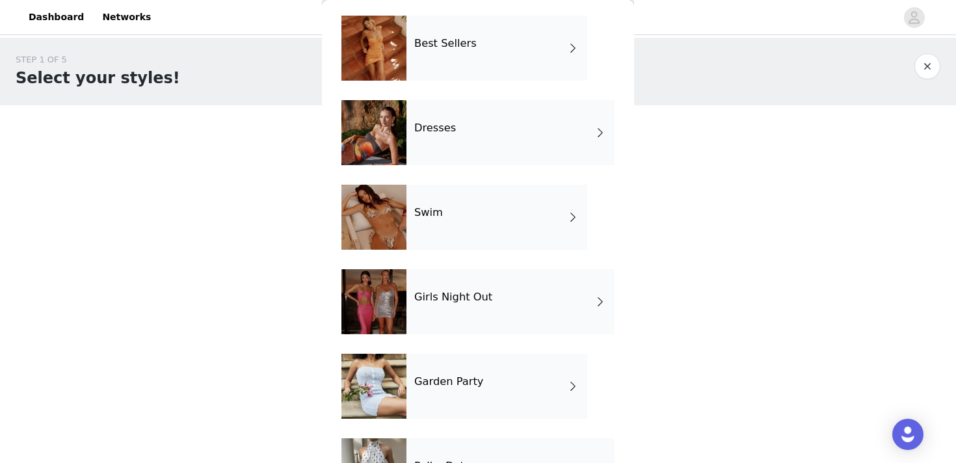
scroll to position [278, 0]
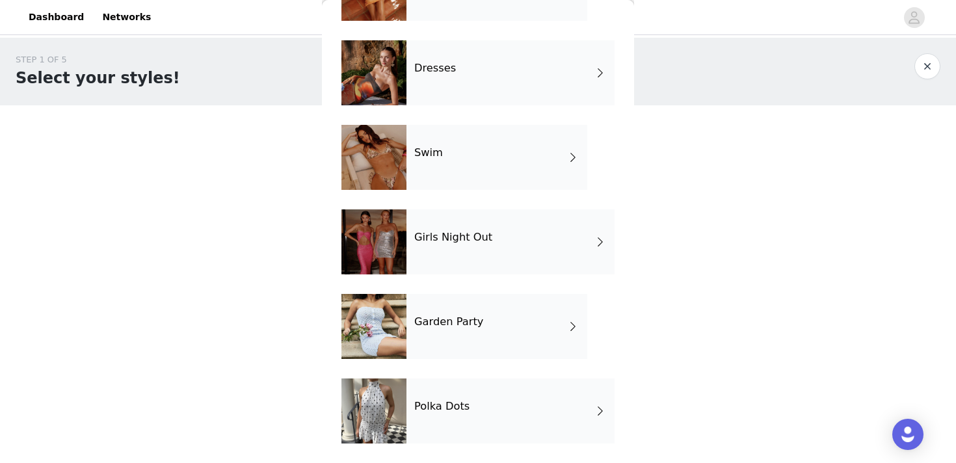
click at [374, 342] on div at bounding box center [373, 326] width 65 height 65
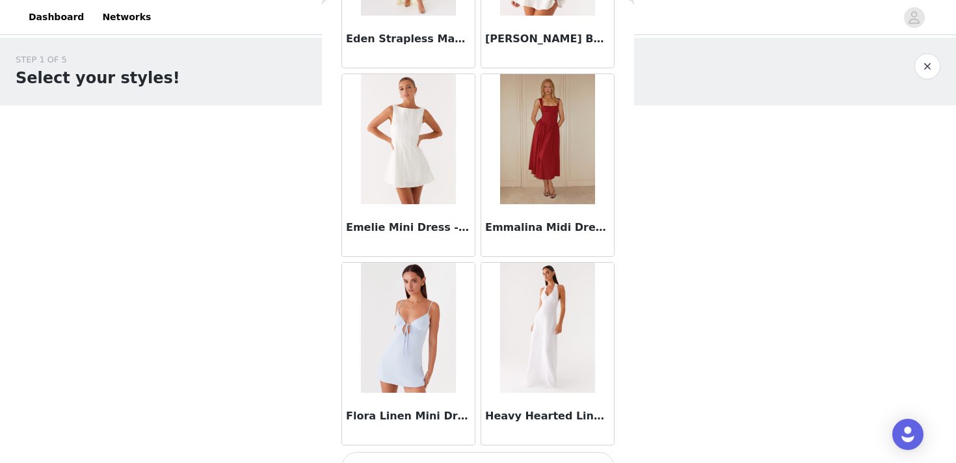
scroll to position [1526, 0]
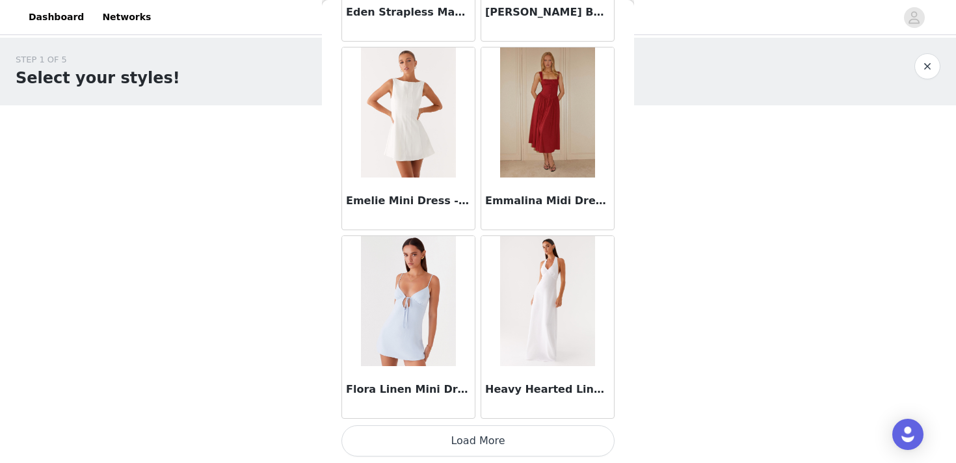
click at [501, 448] on button "Load More" at bounding box center [477, 440] width 273 height 31
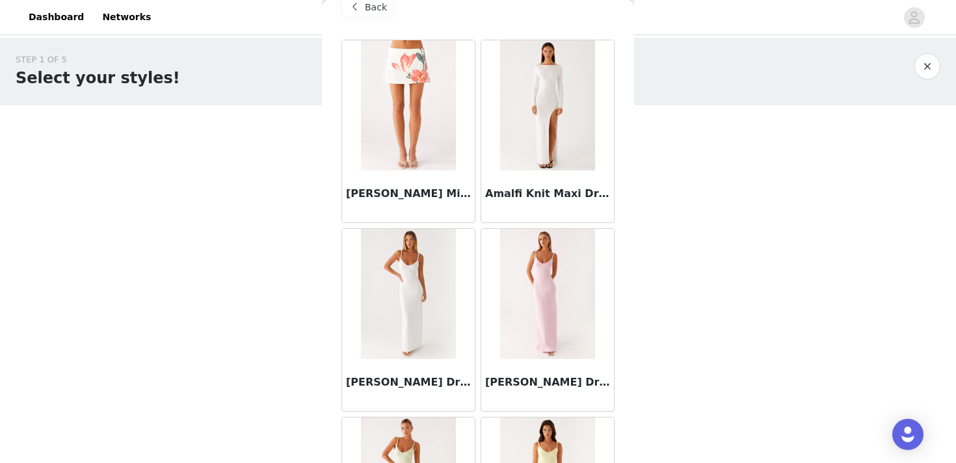
scroll to position [0, 0]
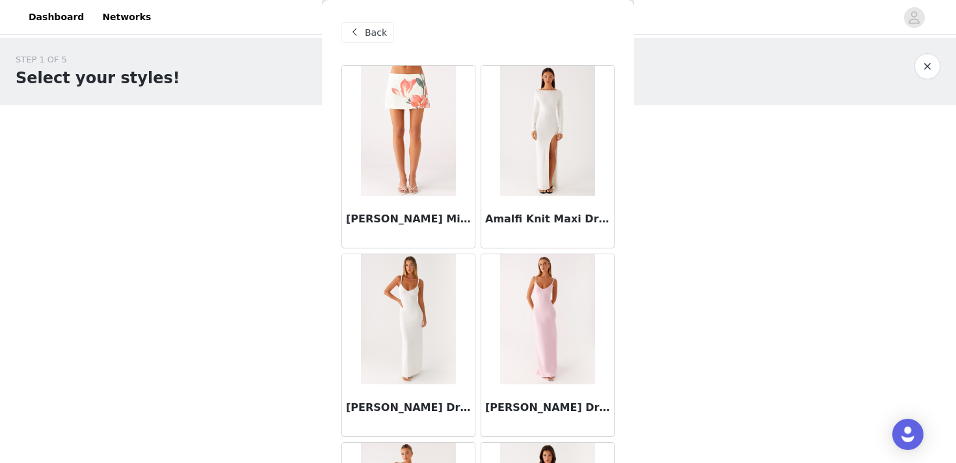
click at [376, 32] on span "Back" at bounding box center [376, 33] width 22 height 14
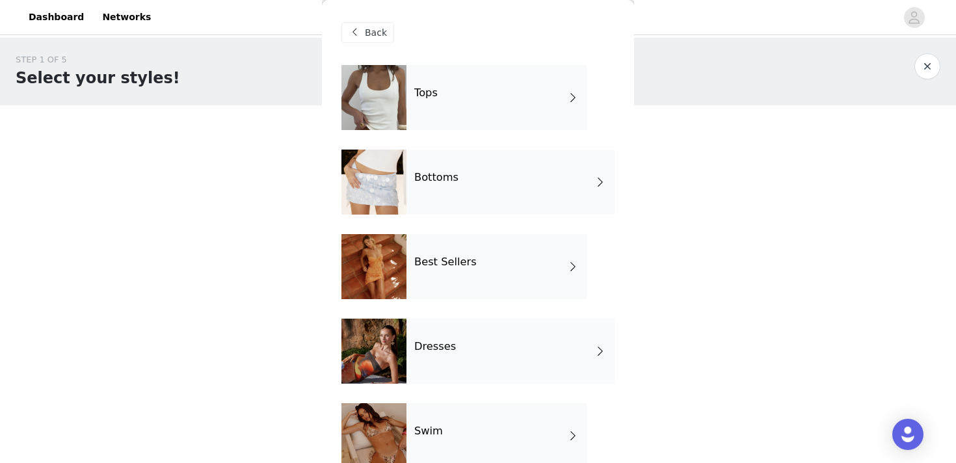
click at [462, 179] on div "Bottoms" at bounding box center [510, 182] width 208 height 65
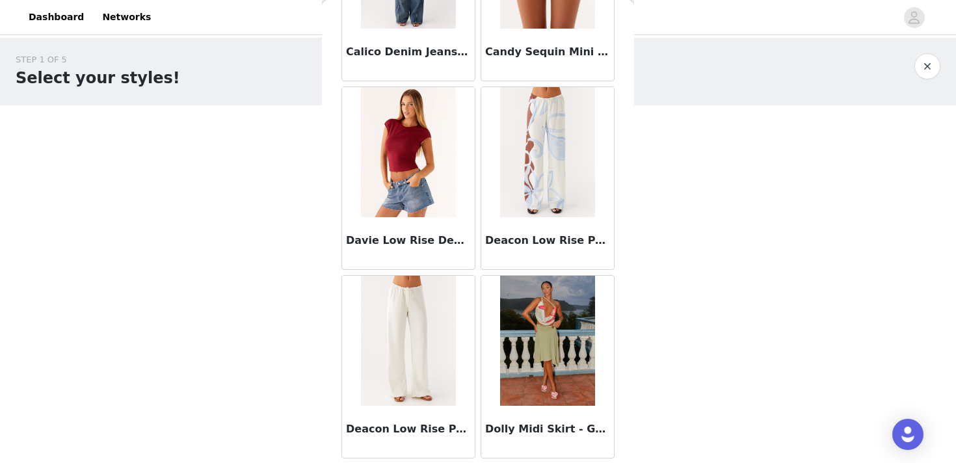
scroll to position [566, 0]
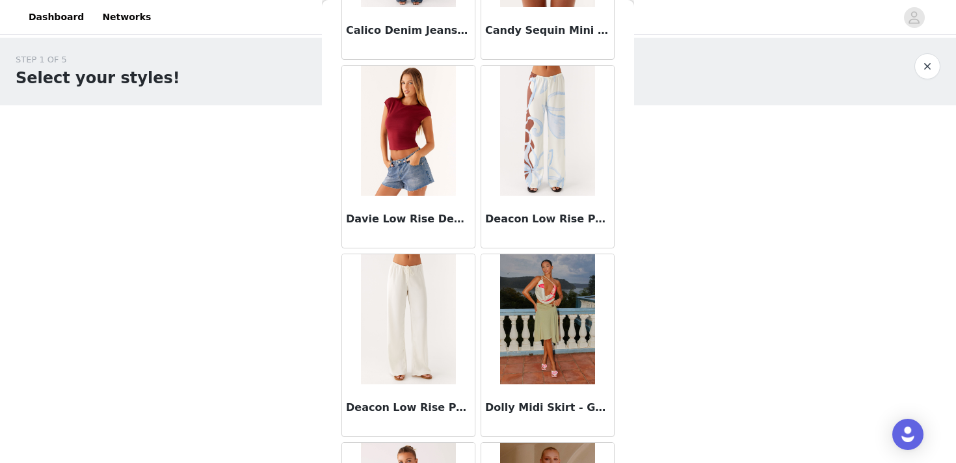
click at [413, 311] on img at bounding box center [408, 319] width 94 height 130
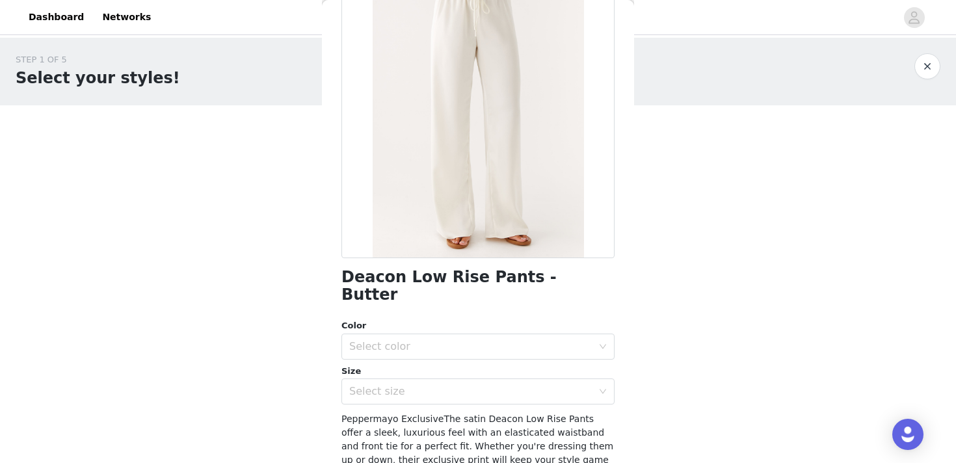
scroll to position [110, 0]
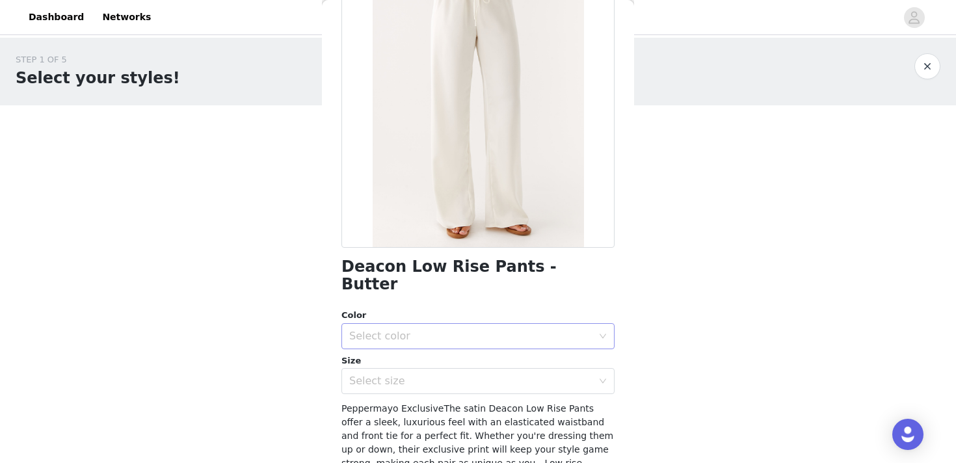
click at [445, 330] on div "Select color" at bounding box center [470, 336] width 243 height 13
click at [441, 345] on li "Butter" at bounding box center [477, 347] width 273 height 21
click at [445, 374] on div "Select size" at bounding box center [470, 380] width 243 height 13
click at [419, 371] on div "Select size" at bounding box center [473, 381] width 249 height 25
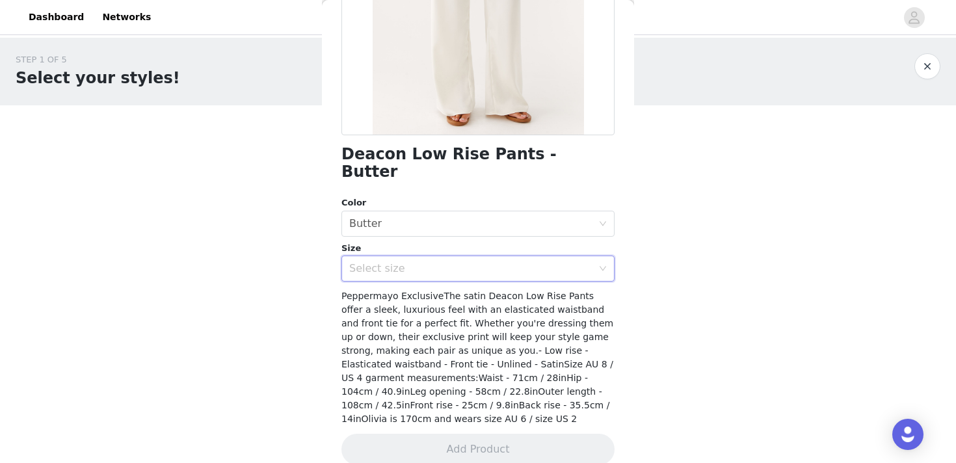
scroll to position [0, 0]
click at [413, 262] on div "Select size" at bounding box center [470, 268] width 243 height 13
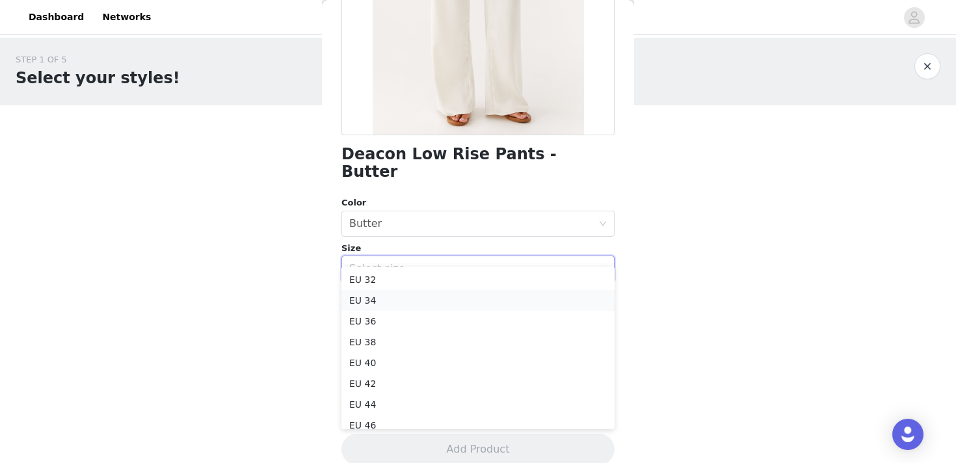
click at [397, 296] on li "EU 34" at bounding box center [477, 300] width 273 height 21
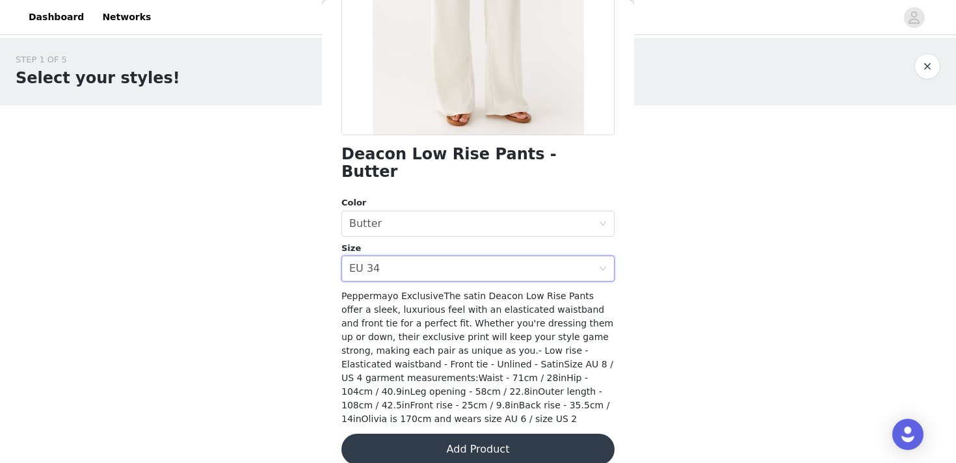
click at [462, 434] on button "Add Product" at bounding box center [477, 449] width 273 height 31
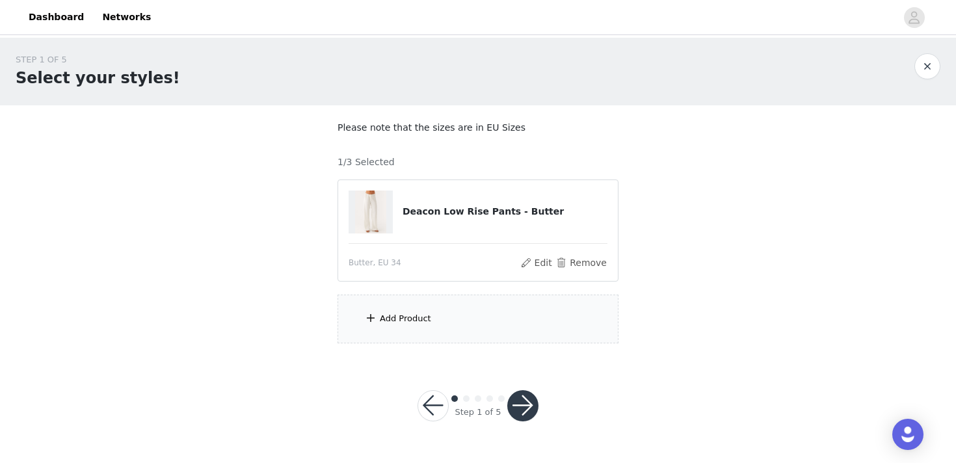
click at [422, 331] on div "Add Product" at bounding box center [477, 318] width 281 height 49
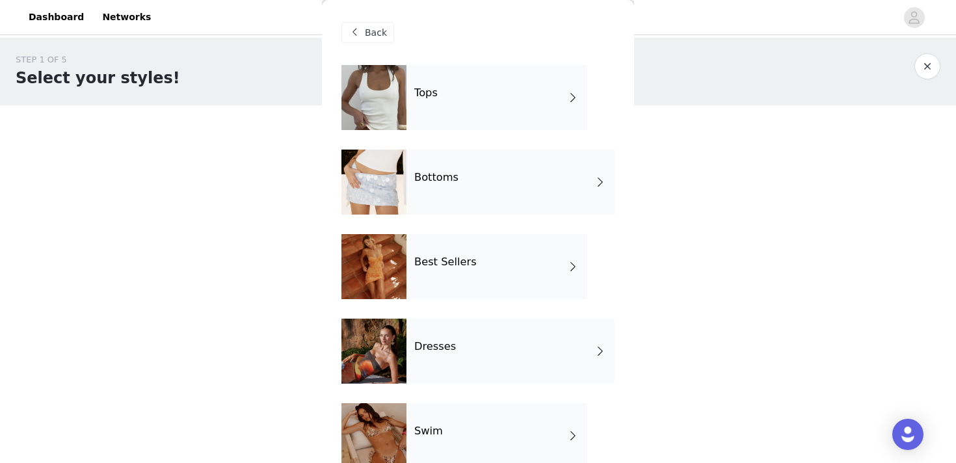
click at [417, 170] on div "Bottoms" at bounding box center [510, 182] width 208 height 65
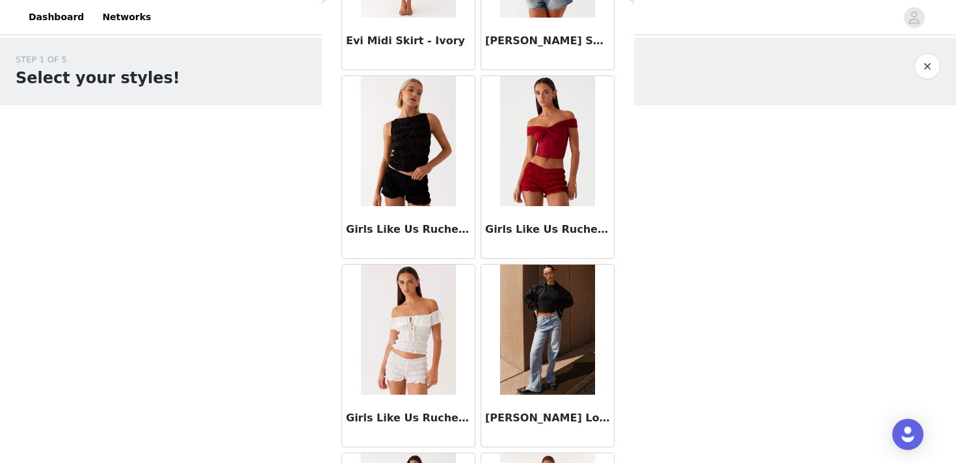
scroll to position [1526, 0]
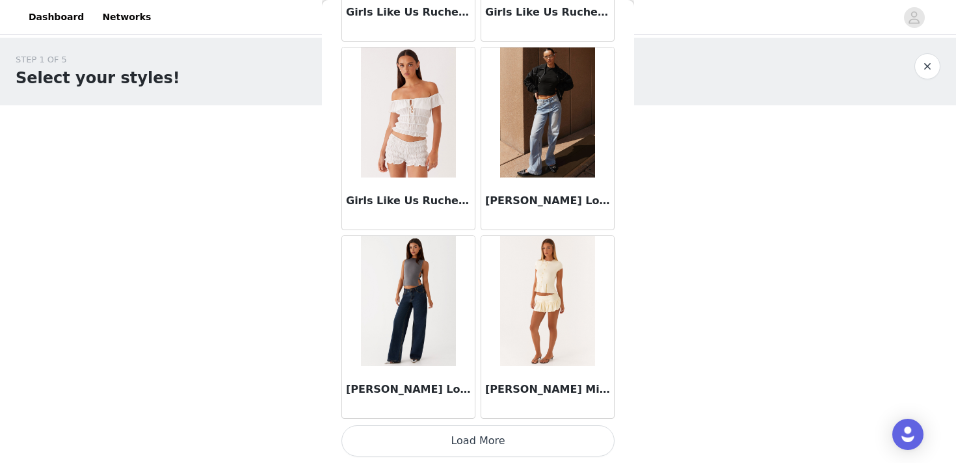
click at [515, 442] on button "Load More" at bounding box center [477, 440] width 273 height 31
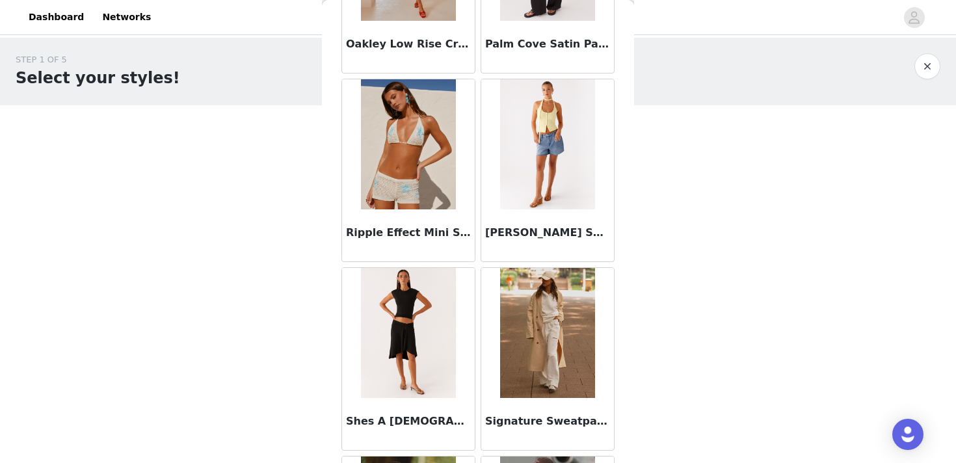
scroll to position [3411, 0]
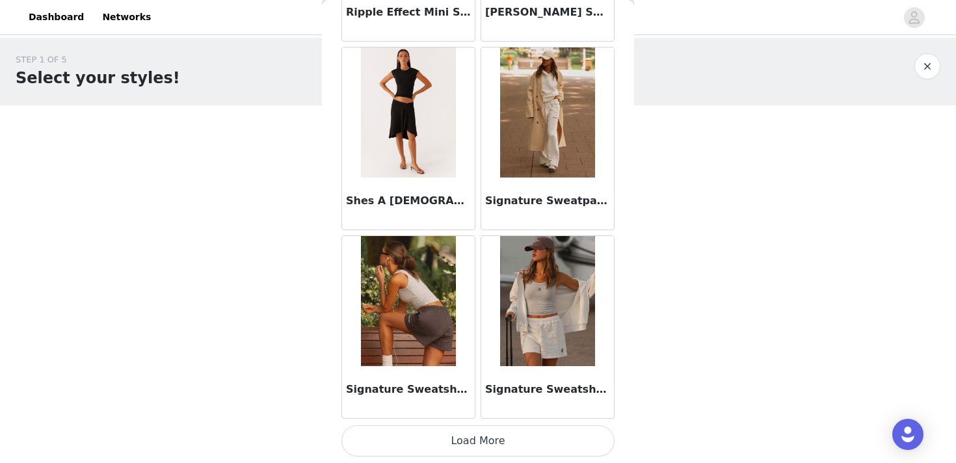
click at [506, 443] on button "Load More" at bounding box center [477, 440] width 273 height 31
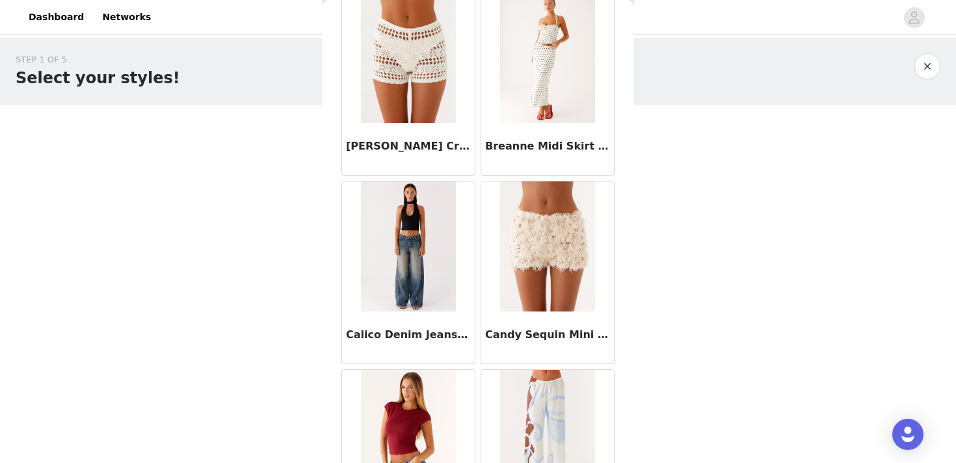
scroll to position [0, 0]
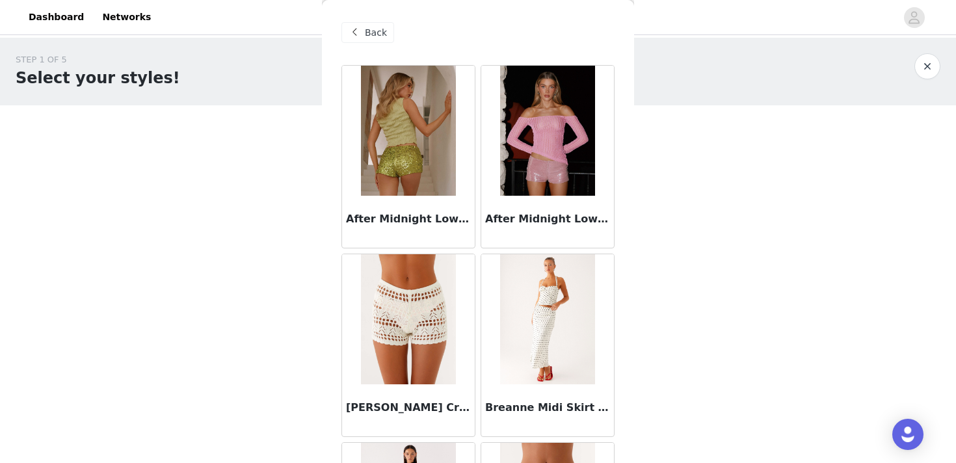
click at [364, 37] on div "Back" at bounding box center [367, 32] width 53 height 21
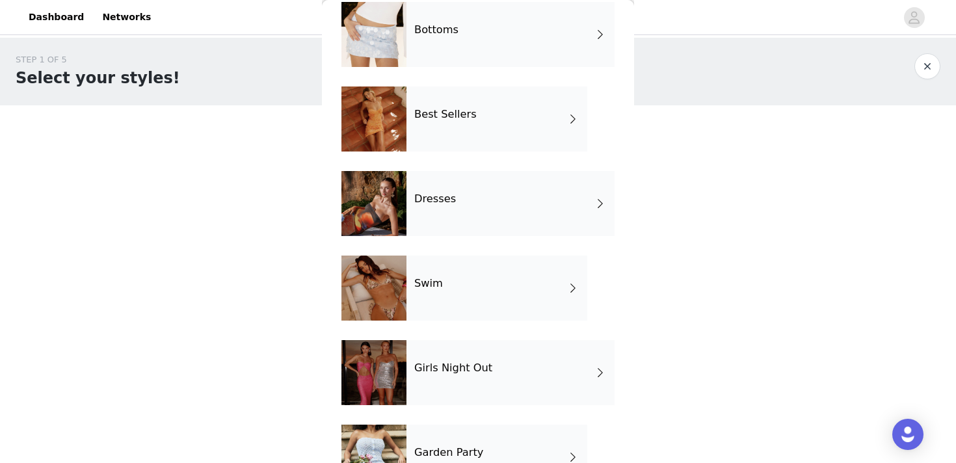
scroll to position [200, 0]
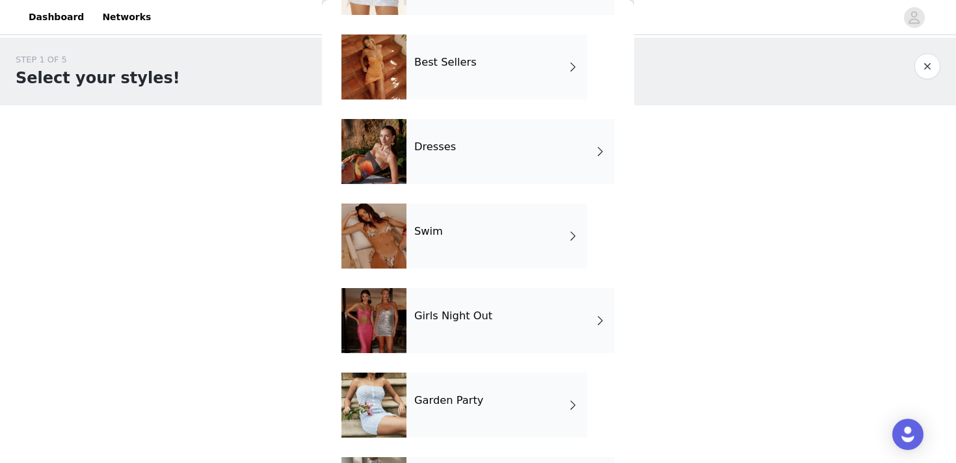
click at [449, 310] on h4 "Girls Night Out" at bounding box center [453, 316] width 78 height 12
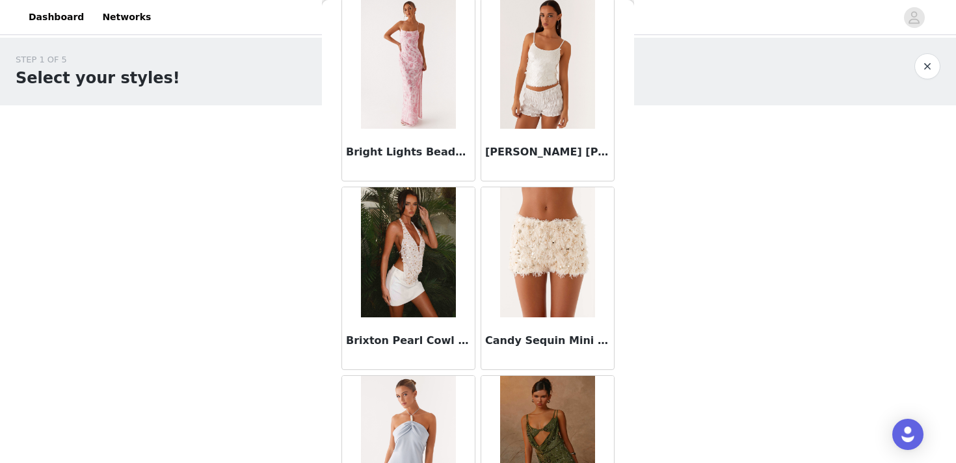
scroll to position [1526, 0]
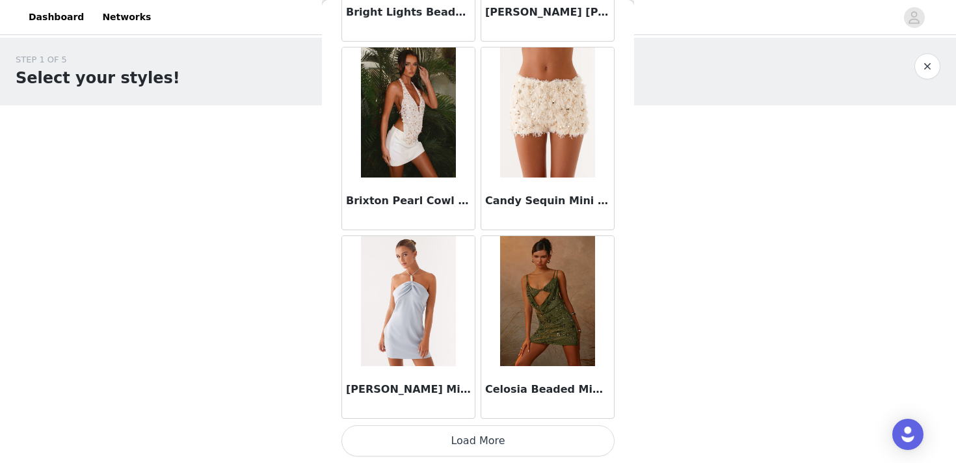
click at [523, 439] on button "Load More" at bounding box center [477, 440] width 273 height 31
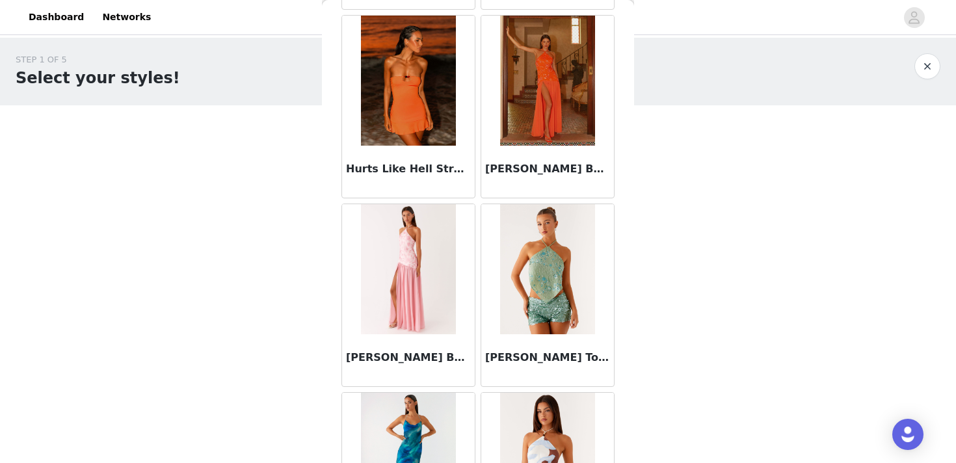
scroll to position [3411, 0]
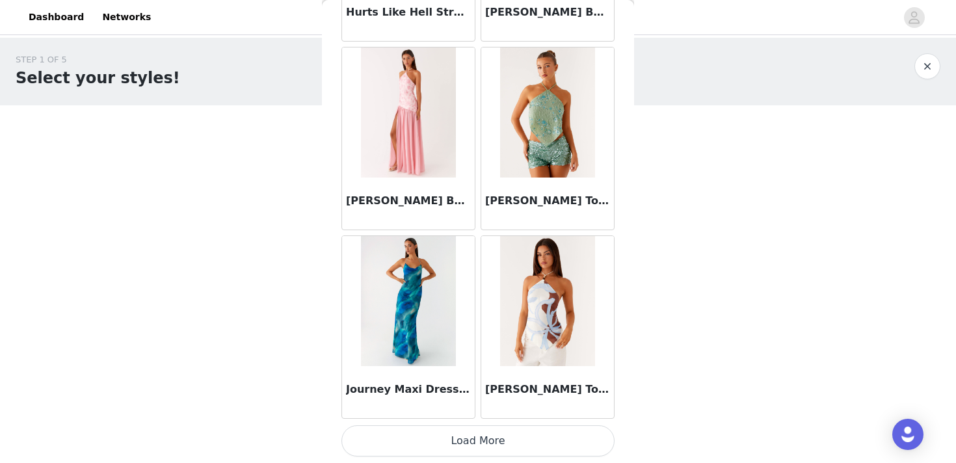
click at [522, 445] on button "Load More" at bounding box center [477, 440] width 273 height 31
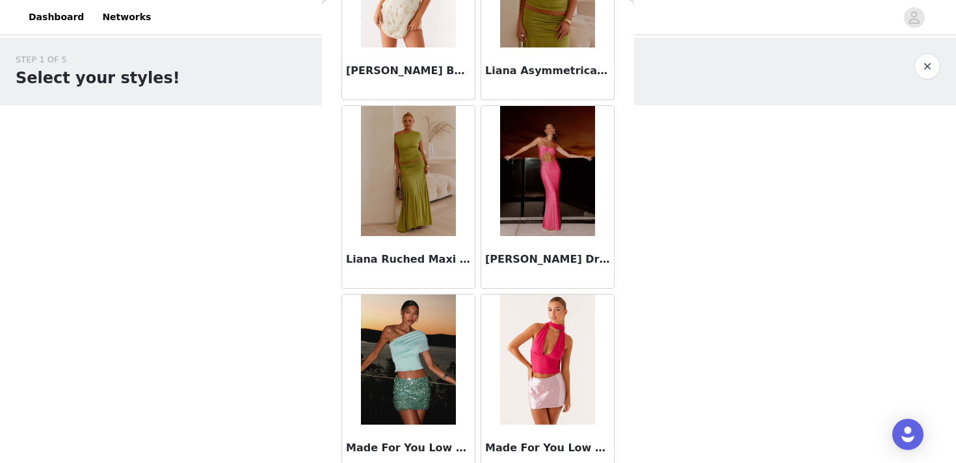
scroll to position [5297, 0]
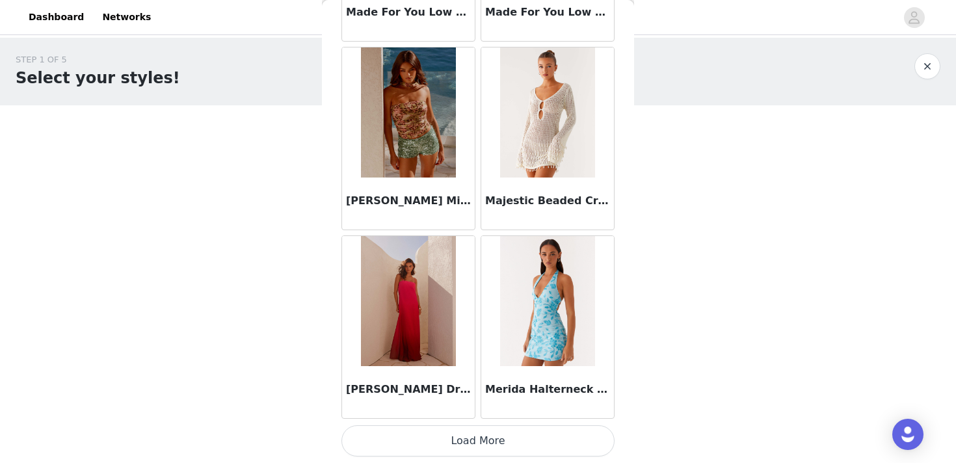
click at [522, 445] on button "Load More" at bounding box center [477, 440] width 273 height 31
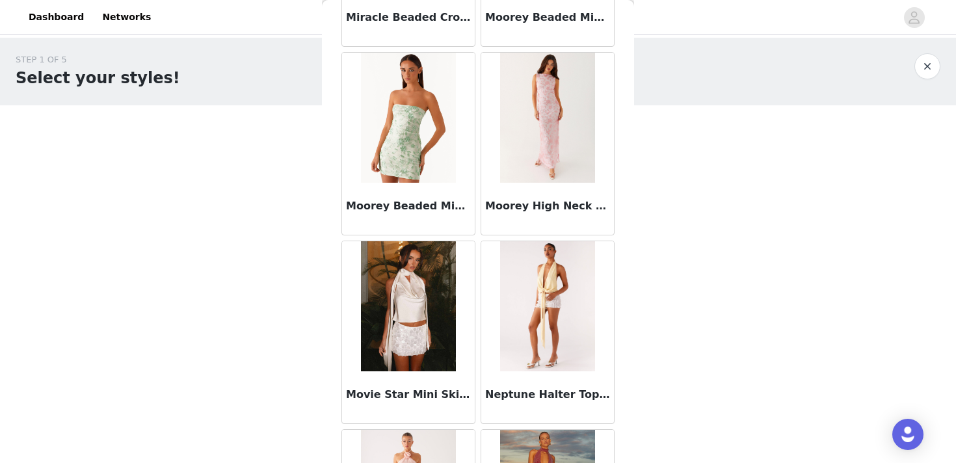
scroll to position [6045, 0]
click at [391, 328] on img at bounding box center [408, 307] width 94 height 130
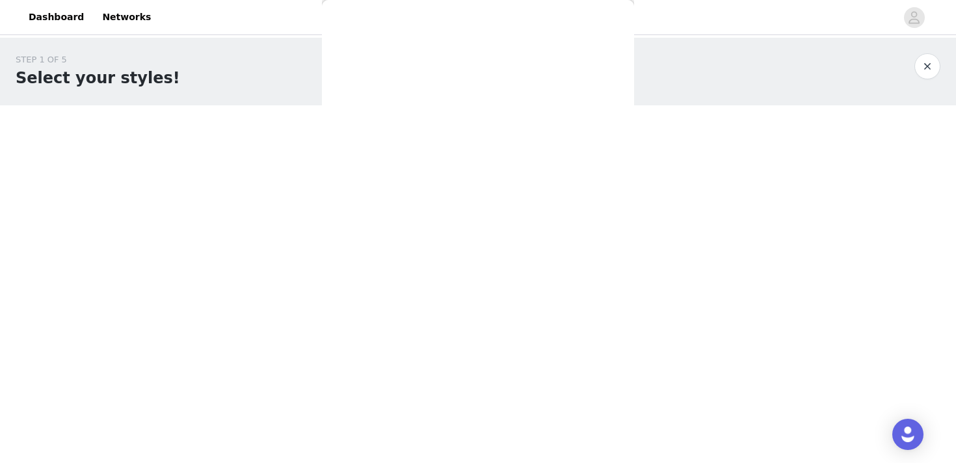
scroll to position [0, 0]
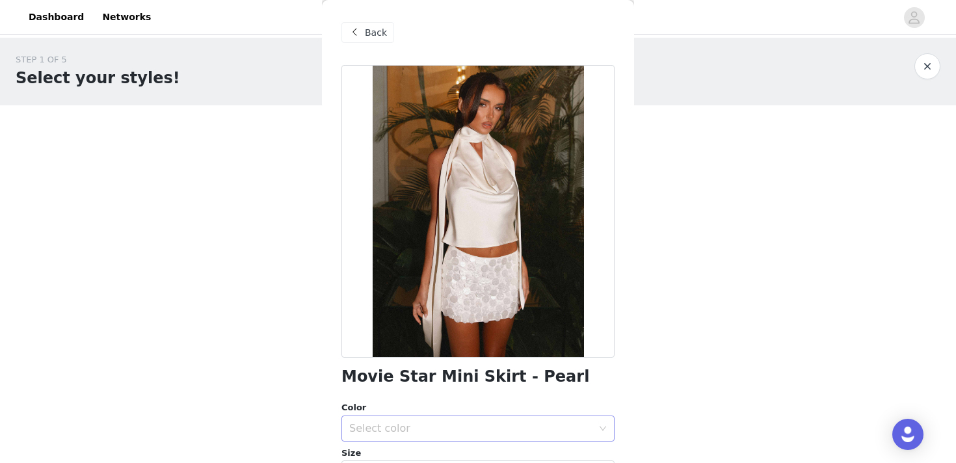
click at [399, 439] on div "Select color" at bounding box center [473, 428] width 249 height 25
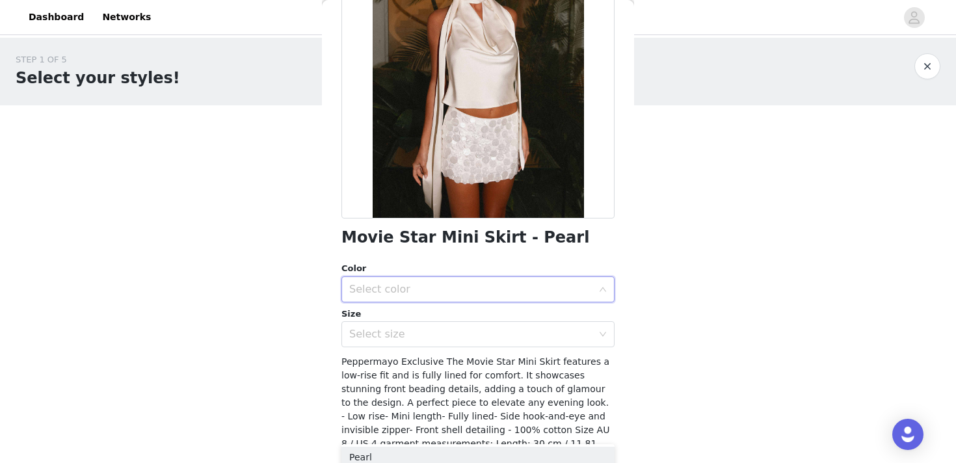
scroll to position [148, 0]
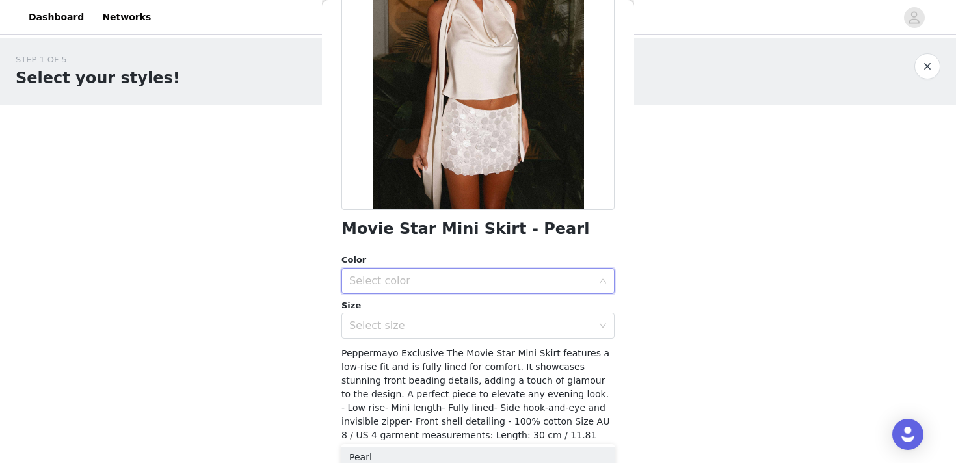
click at [384, 276] on div "Select color" at bounding box center [470, 280] width 243 height 13
click at [382, 288] on div "Select color" at bounding box center [473, 280] width 249 height 25
click at [381, 309] on li "Pearl" at bounding box center [477, 309] width 273 height 21
click at [386, 321] on div "Select size" at bounding box center [470, 325] width 243 height 13
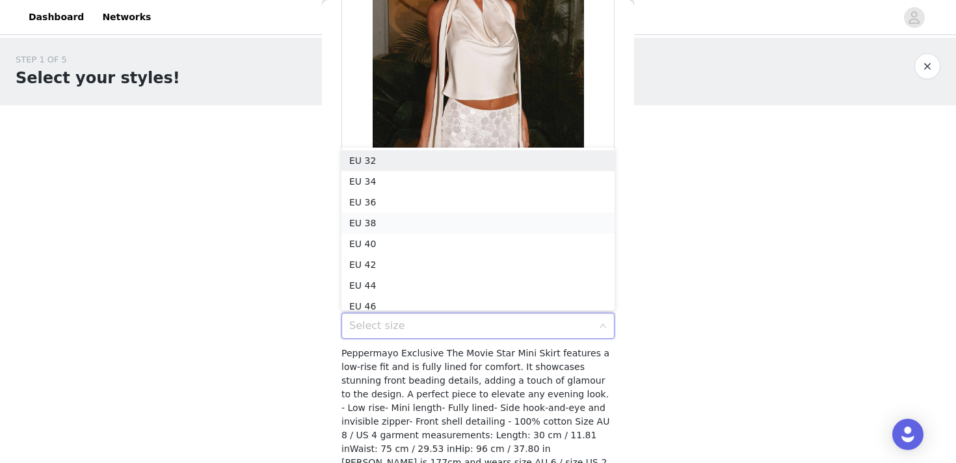
scroll to position [7, 0]
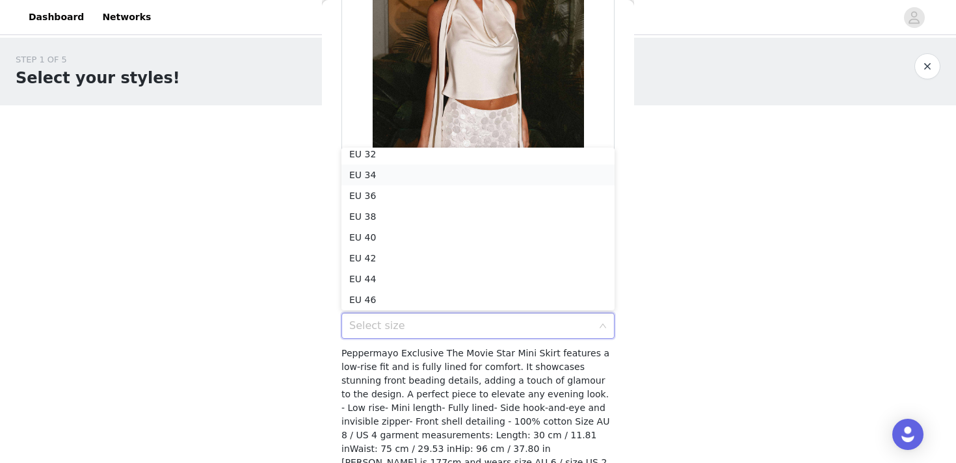
click at [367, 176] on li "EU 34" at bounding box center [477, 174] width 273 height 21
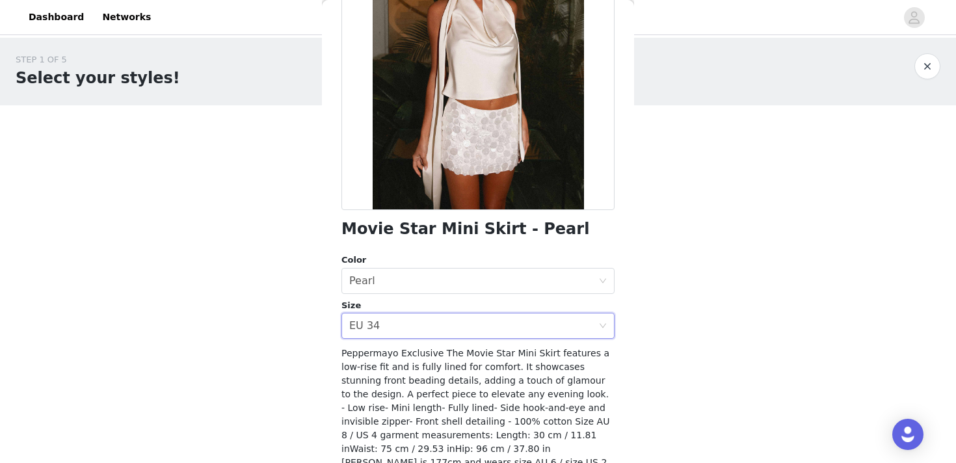
scroll to position [209, 0]
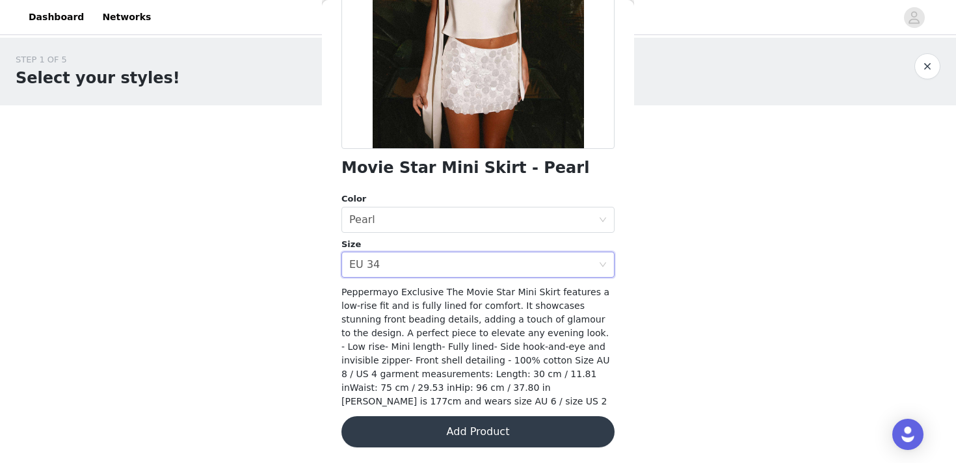
click at [479, 435] on button "Add Product" at bounding box center [477, 431] width 273 height 31
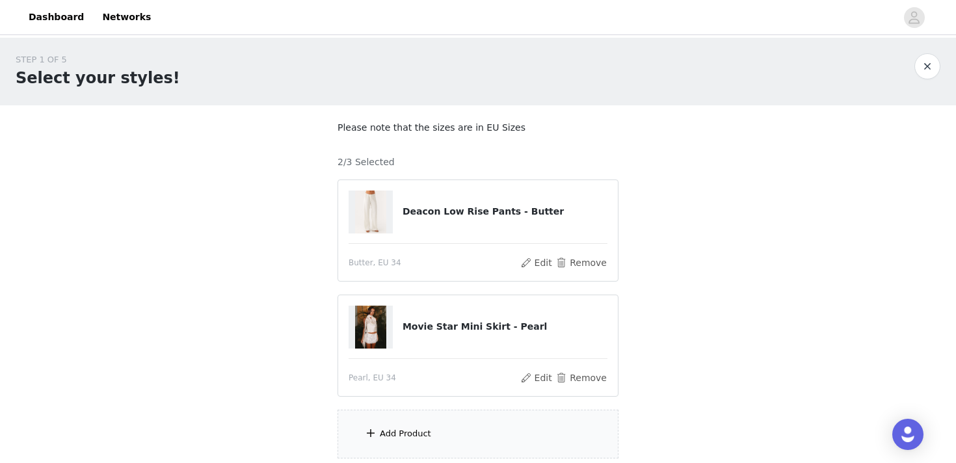
click at [479, 435] on div "Add Product" at bounding box center [477, 434] width 281 height 49
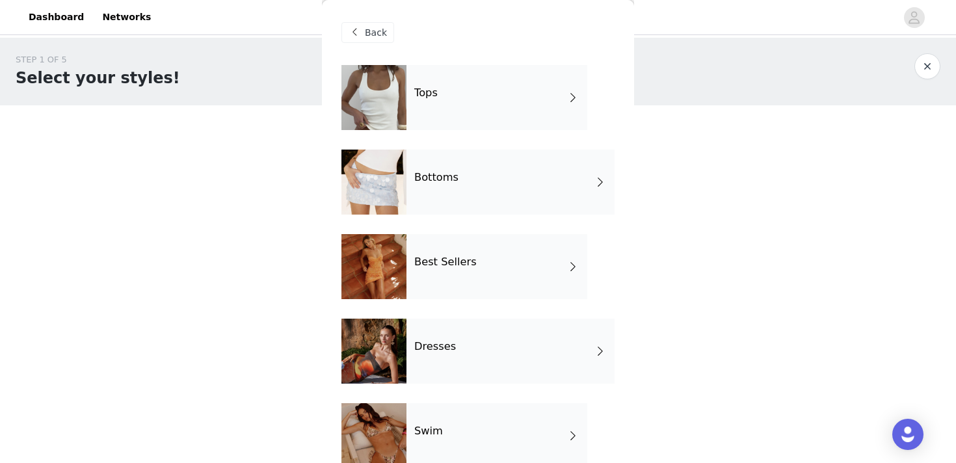
click at [446, 113] on div "Tops" at bounding box center [496, 97] width 181 height 65
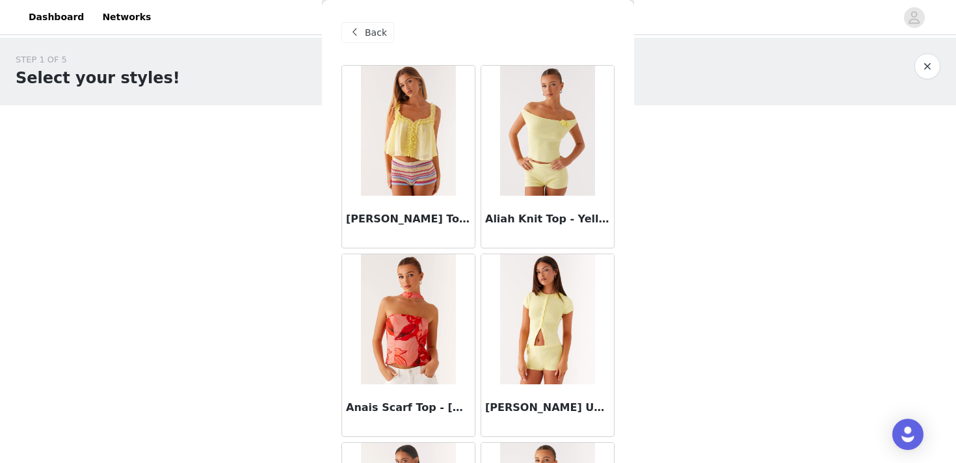
click at [377, 42] on div "Back" at bounding box center [367, 32] width 53 height 21
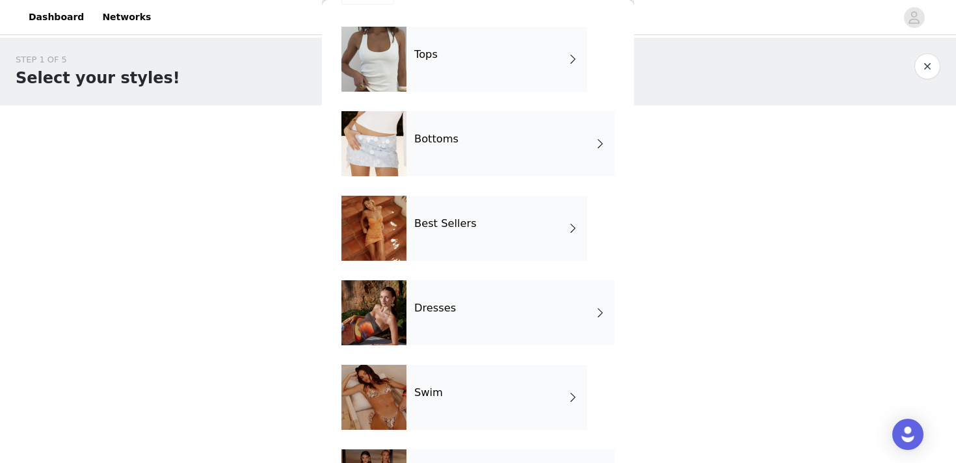
scroll to position [40, 0]
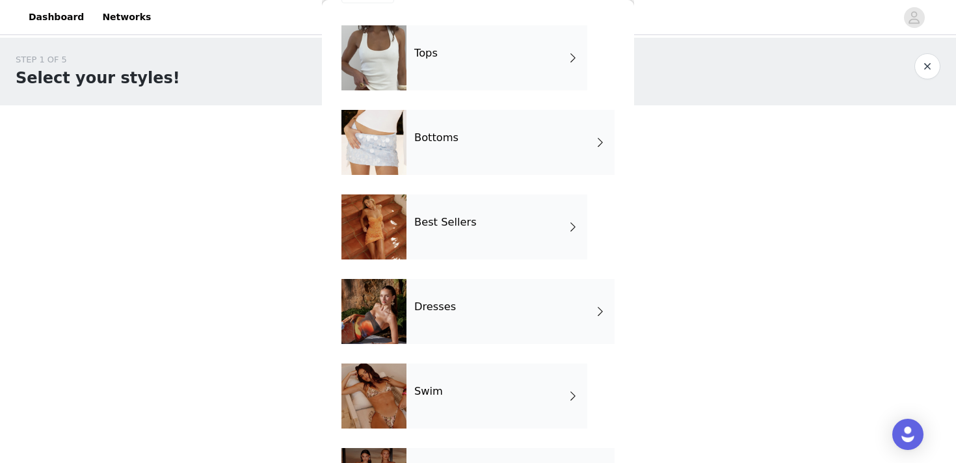
click at [477, 309] on div "Dresses" at bounding box center [510, 311] width 208 height 65
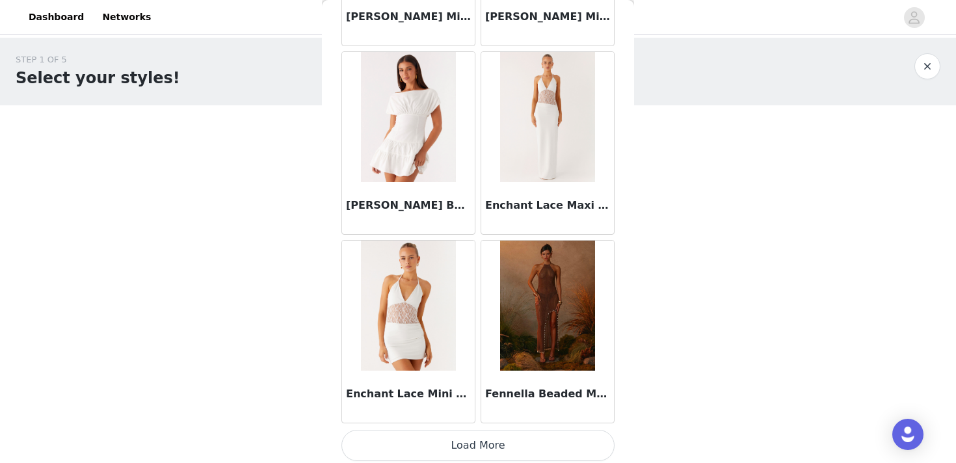
scroll to position [1526, 0]
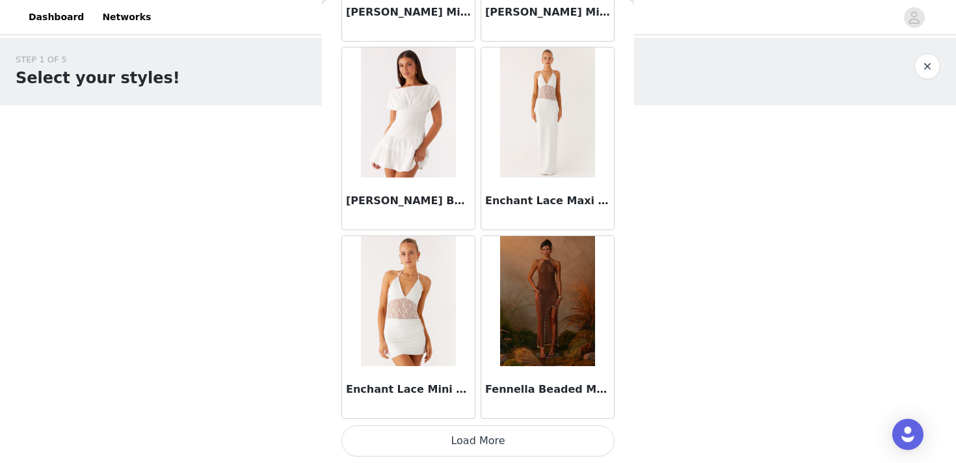
click at [475, 443] on button "Load More" at bounding box center [477, 440] width 273 height 31
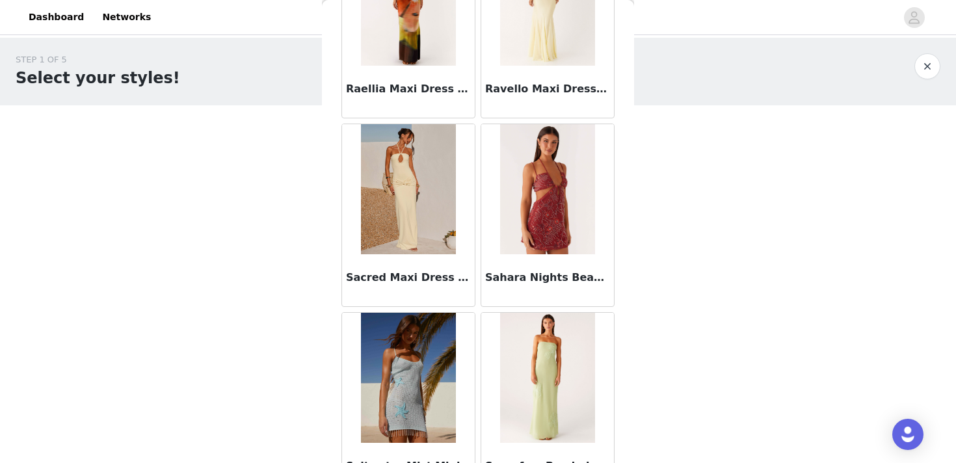
scroll to position [3411, 0]
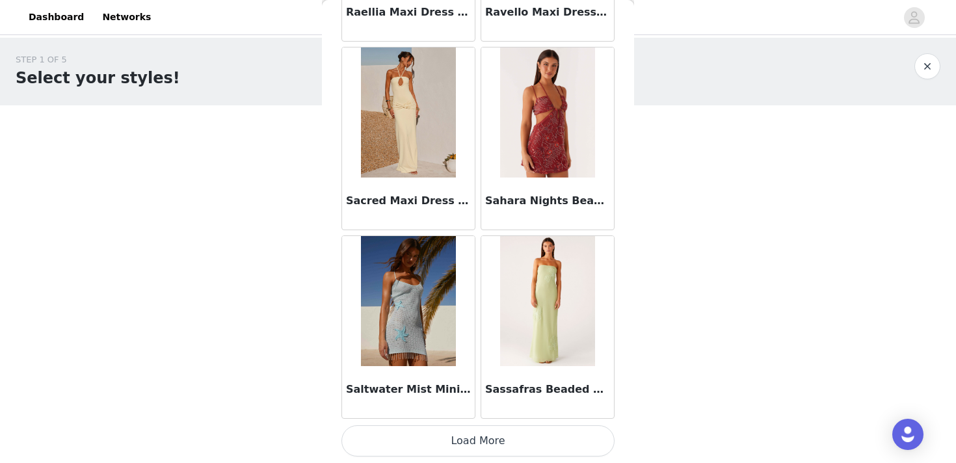
click at [456, 440] on button "Load More" at bounding box center [477, 440] width 273 height 31
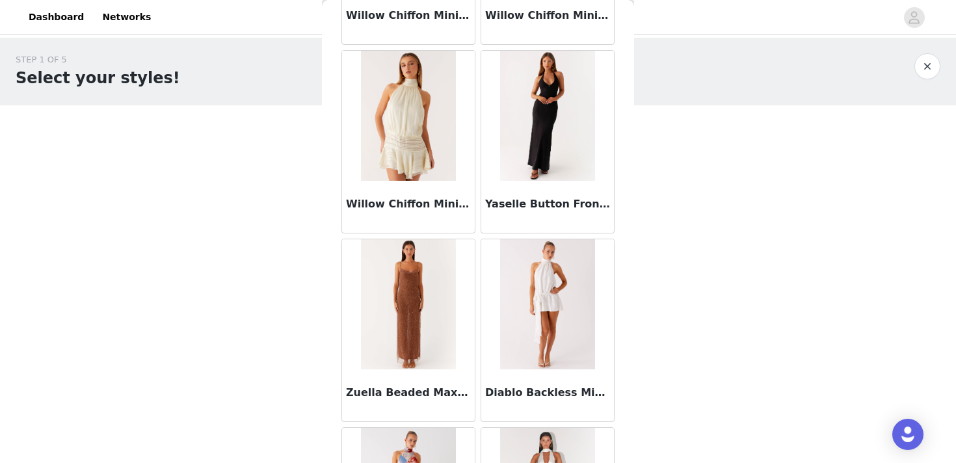
scroll to position [4725, 0]
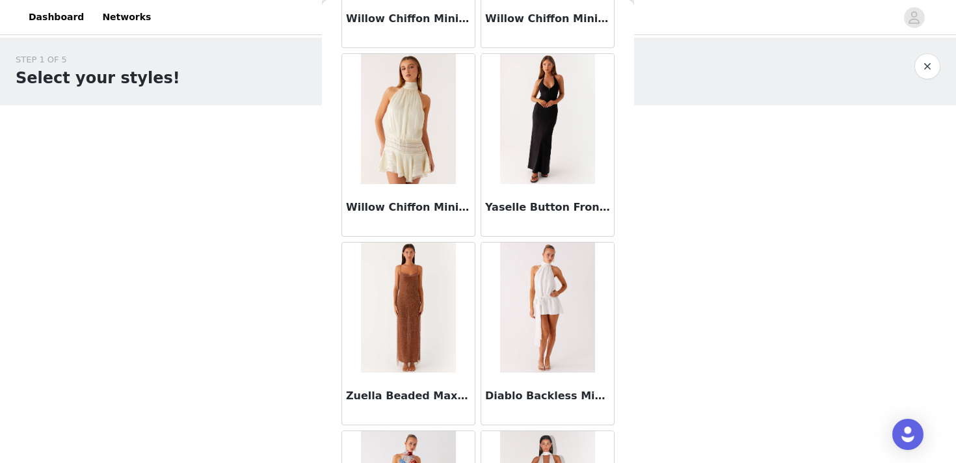
click at [413, 120] on img at bounding box center [408, 119] width 94 height 130
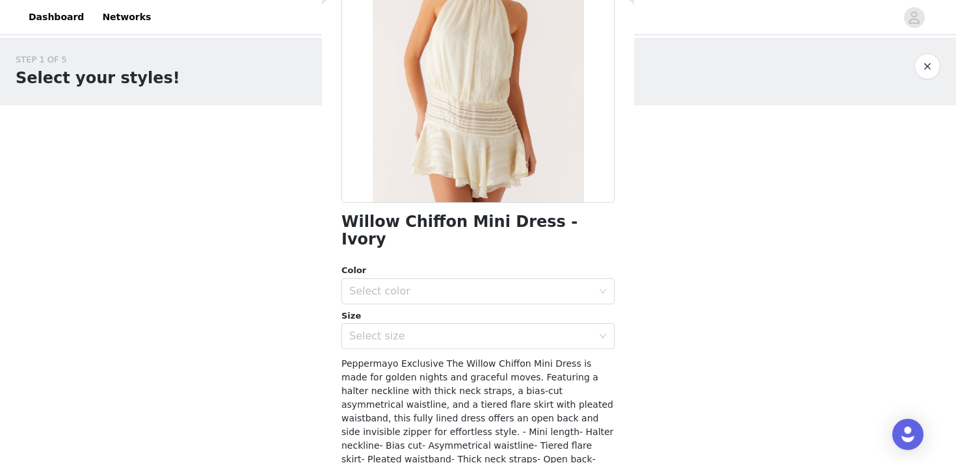
scroll to position [166, 0]
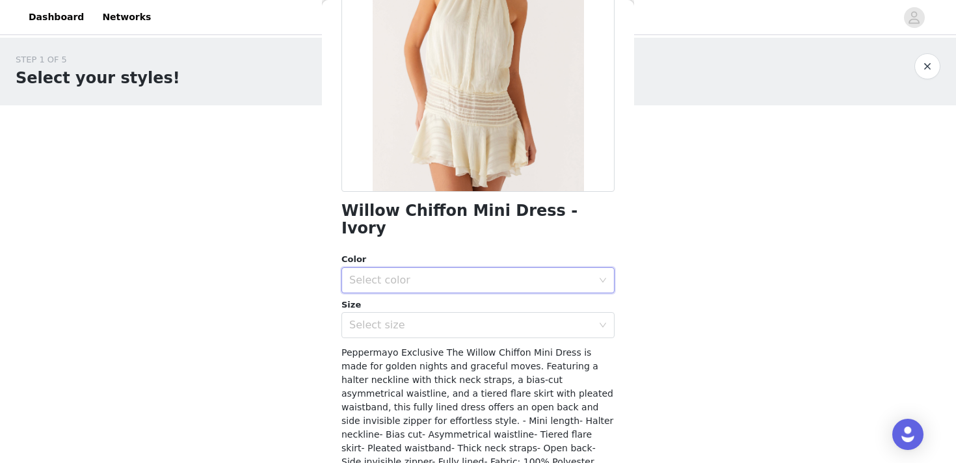
click at [469, 270] on div "Select color" at bounding box center [473, 280] width 249 height 25
click at [458, 300] on li "Ivory" at bounding box center [477, 291] width 273 height 21
click at [459, 319] on div "Select size" at bounding box center [470, 325] width 243 height 13
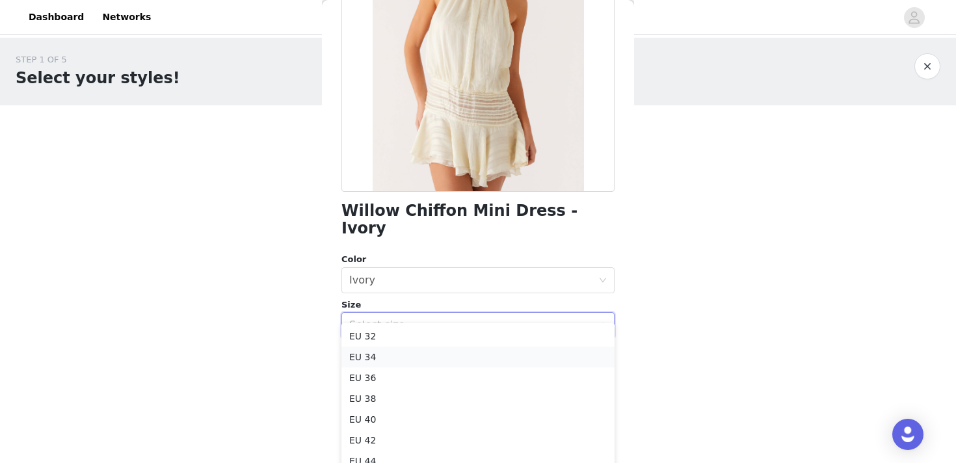
click at [437, 356] on li "EU 34" at bounding box center [477, 356] width 273 height 21
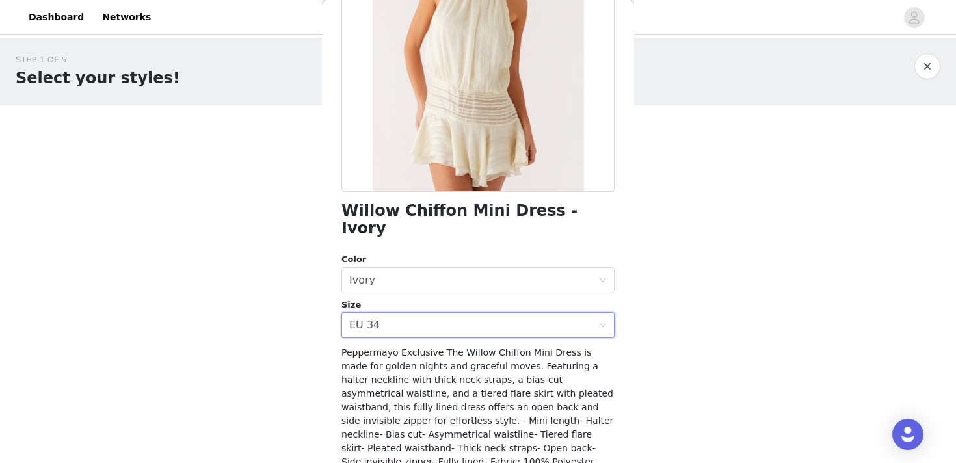
scroll to position [250, 0]
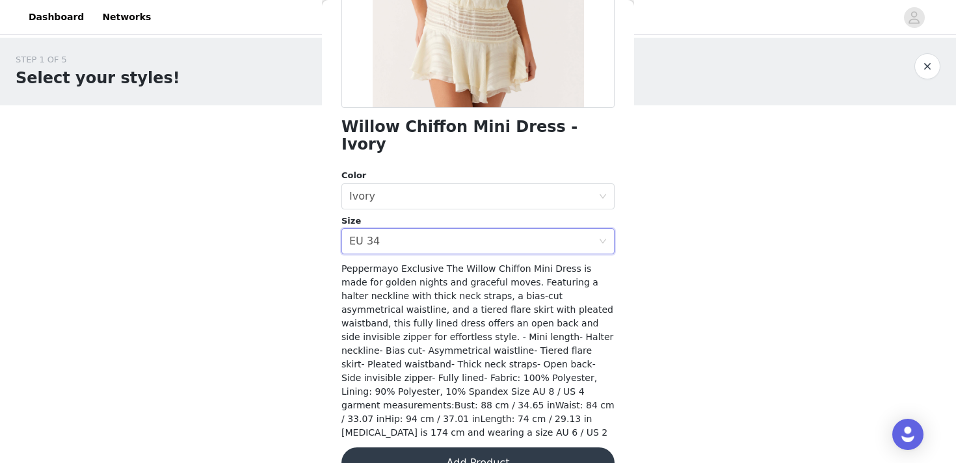
click at [444, 447] on button "Add Product" at bounding box center [477, 462] width 273 height 31
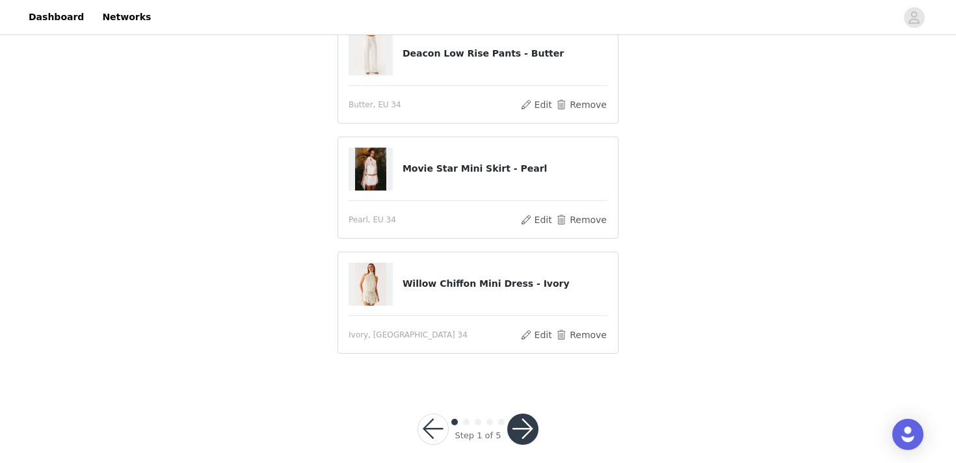
scroll to position [135, 0]
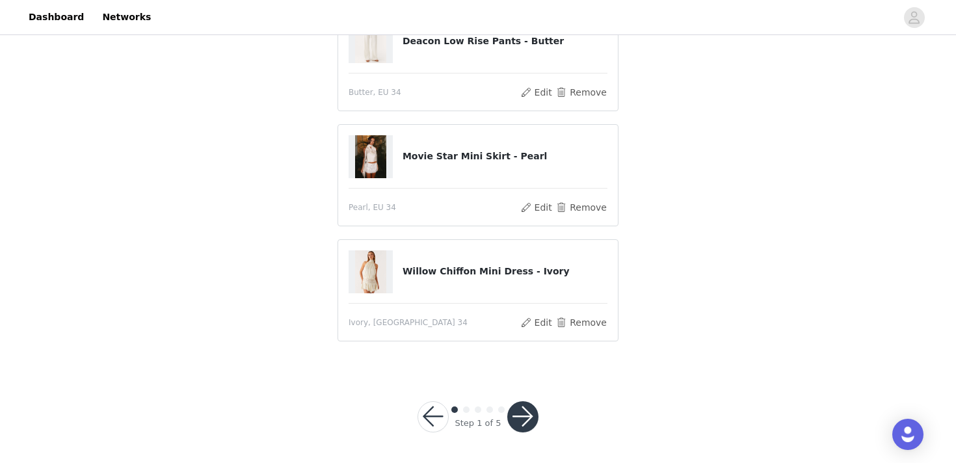
click at [514, 414] on button "button" at bounding box center [522, 416] width 31 height 31
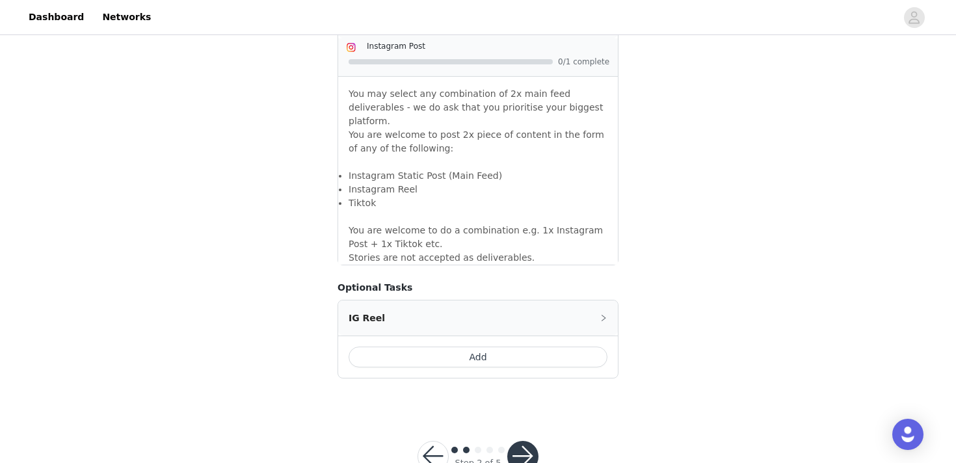
scroll to position [1174, 0]
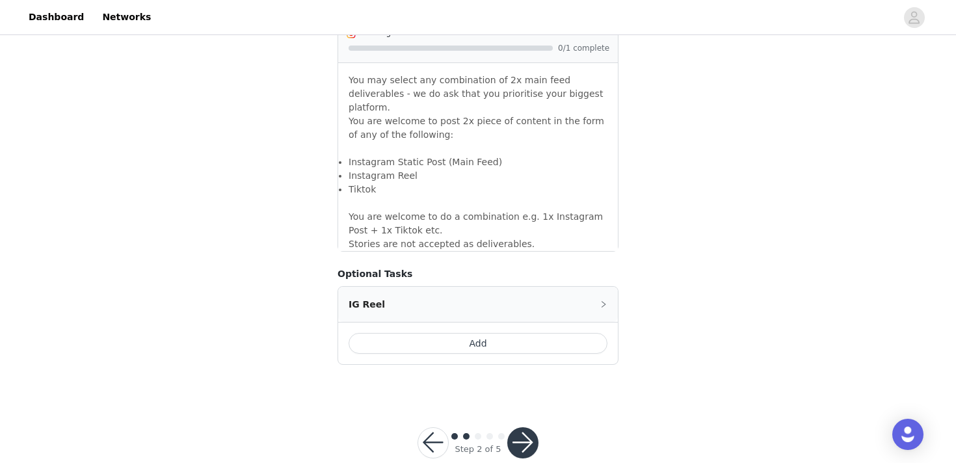
click at [524, 427] on button "button" at bounding box center [522, 442] width 31 height 31
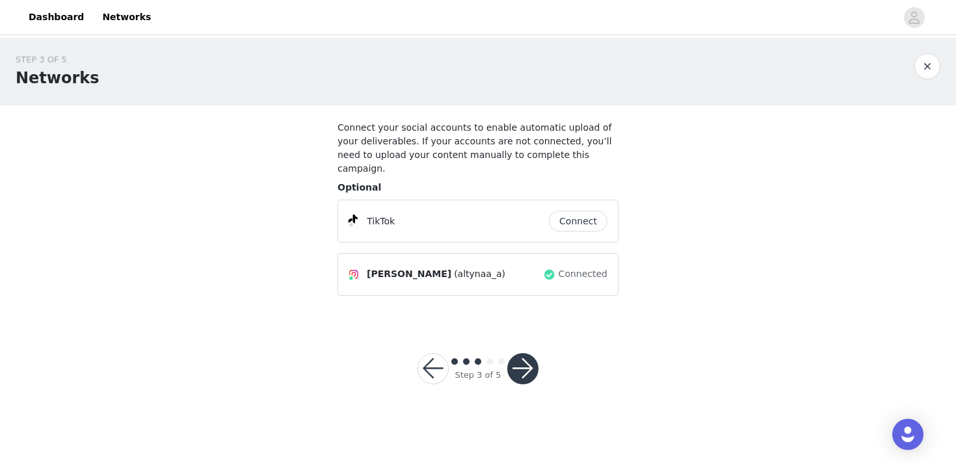
click at [571, 211] on button "Connect" at bounding box center [578, 221] width 59 height 21
click at [523, 354] on button "button" at bounding box center [522, 368] width 31 height 31
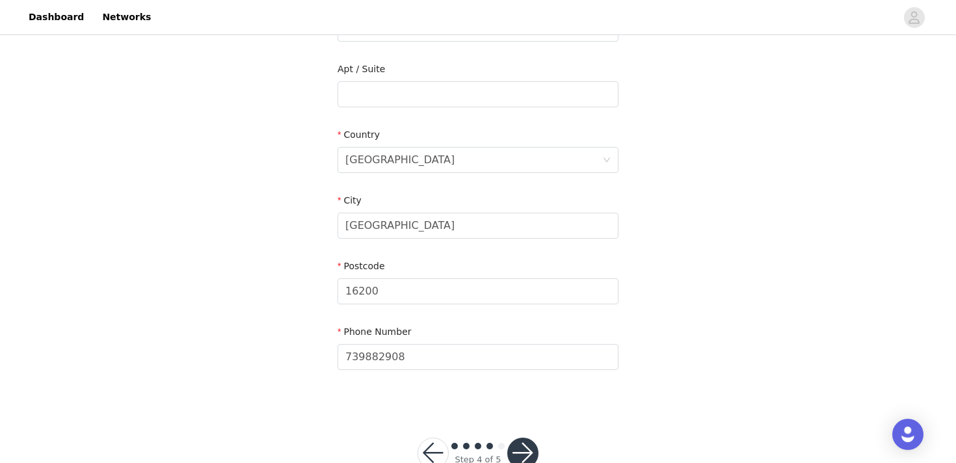
scroll to position [385, 0]
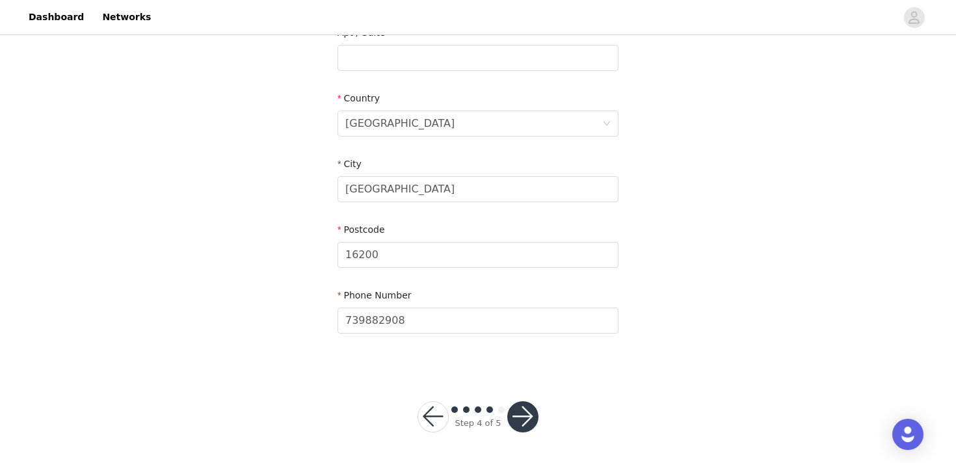
click at [531, 417] on button "button" at bounding box center [522, 416] width 31 height 31
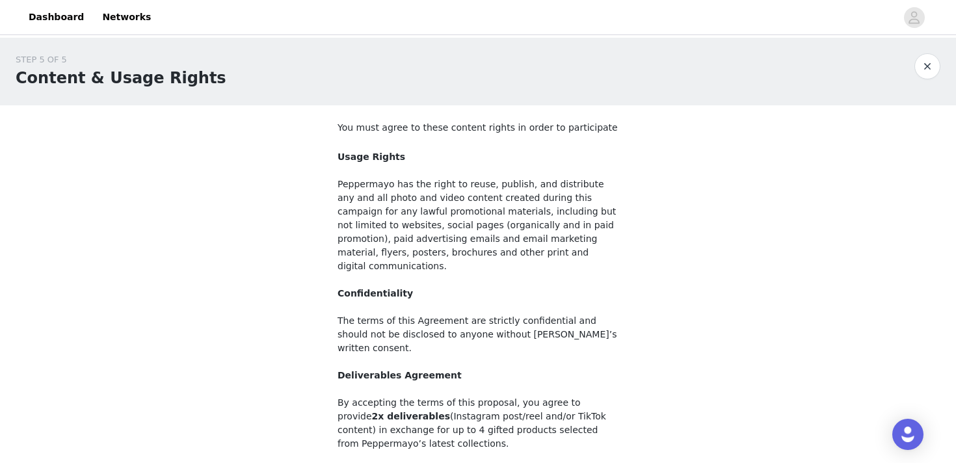
scroll to position [138, 0]
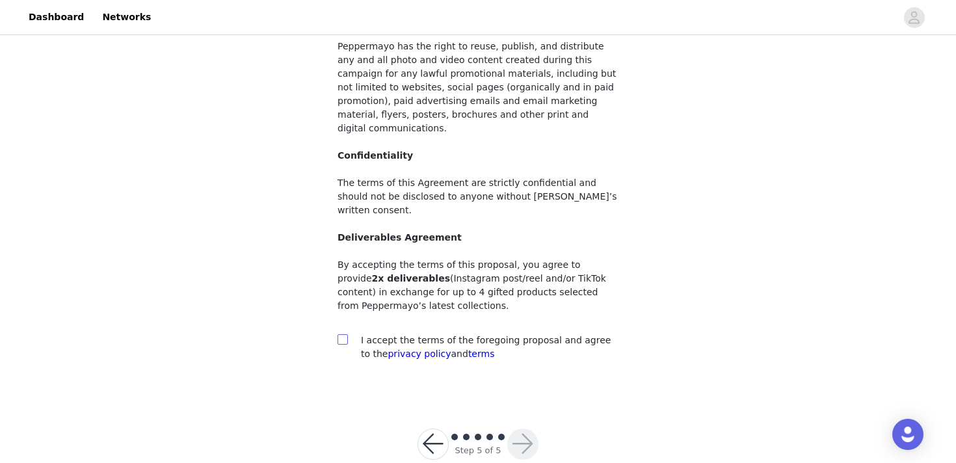
click at [339, 334] on input "checkbox" at bounding box center [341, 338] width 9 height 9
checkbox input "true"
click at [524, 428] on button "button" at bounding box center [522, 443] width 31 height 31
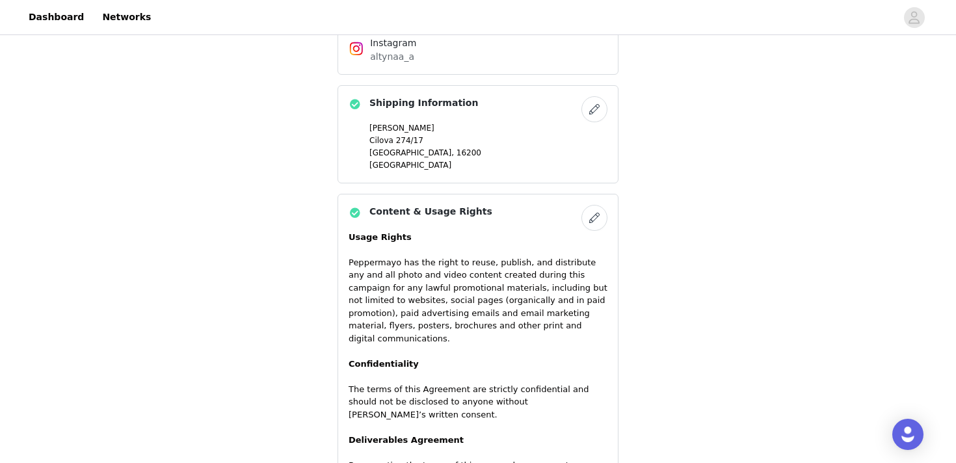
scroll to position [956, 0]
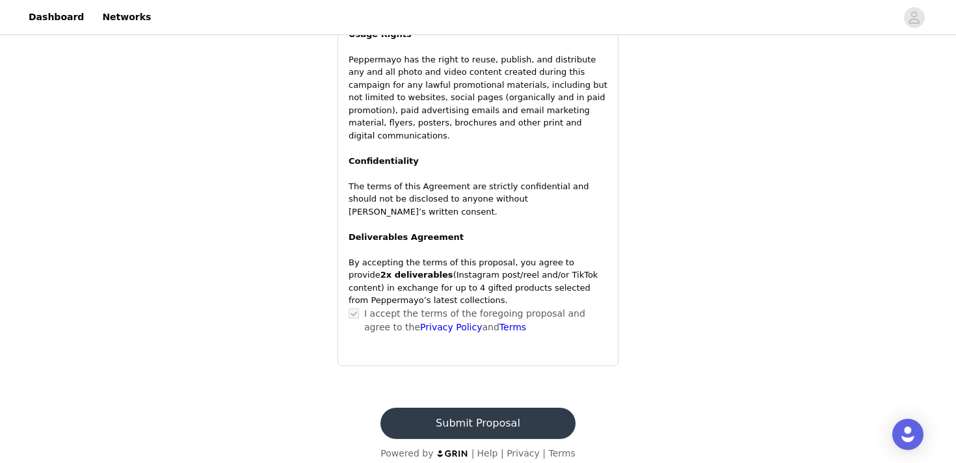
click at [486, 414] on button "Submit Proposal" at bounding box center [477, 423] width 194 height 31
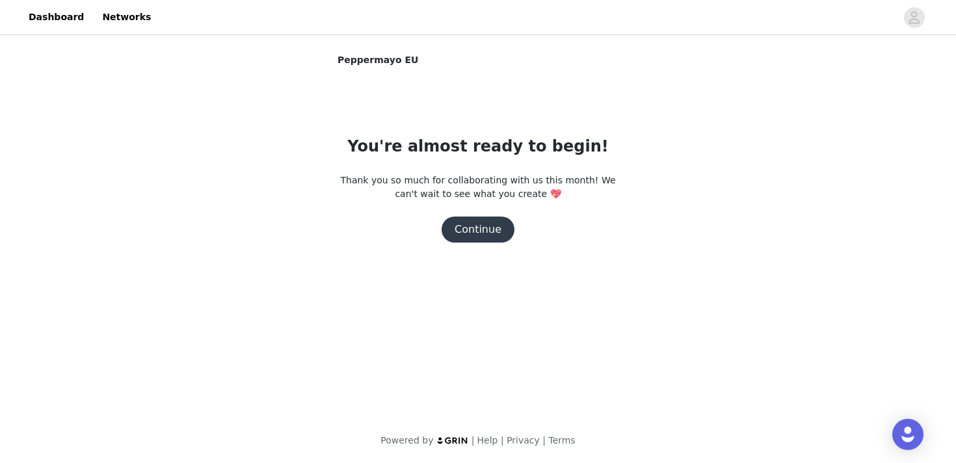
scroll to position [0, 0]
click at [466, 232] on button "Continue" at bounding box center [477, 229] width 73 height 26
